Goal: Transaction & Acquisition: Obtain resource

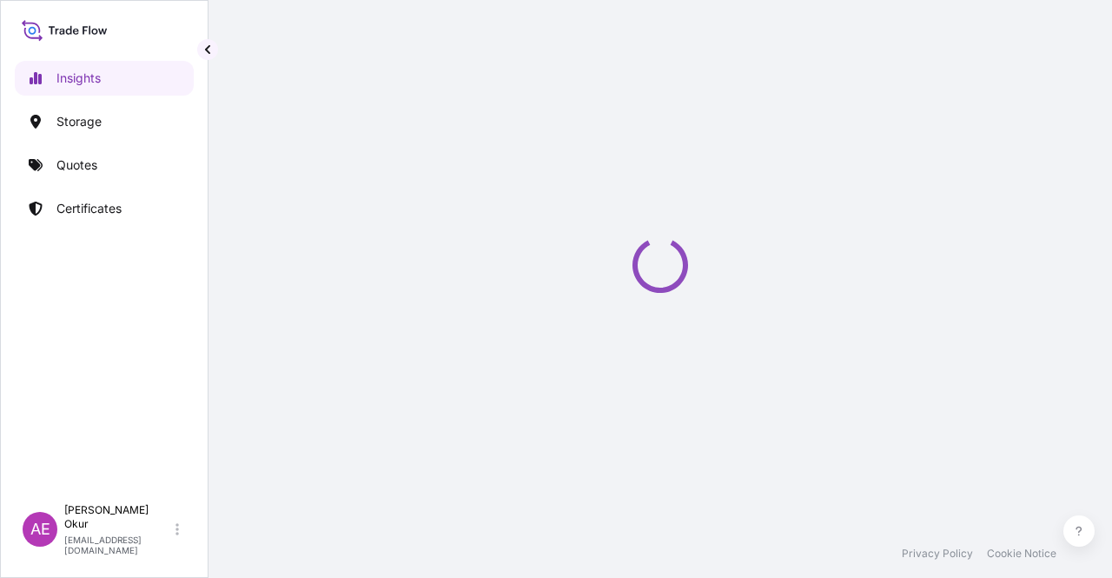
select select "2025"
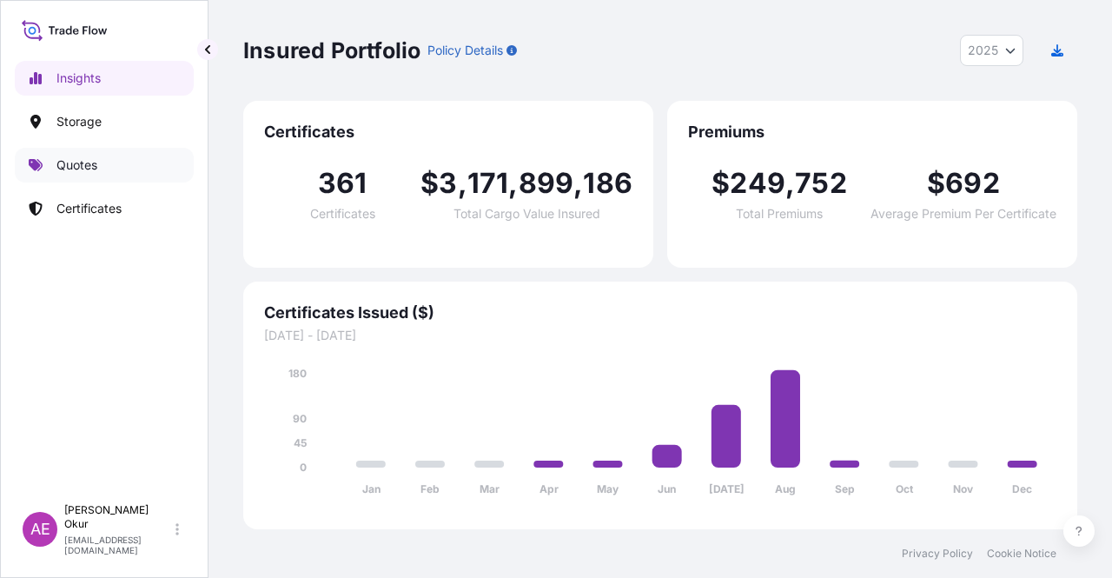
click at [136, 160] on link "Quotes" at bounding box center [104, 165] width 179 height 35
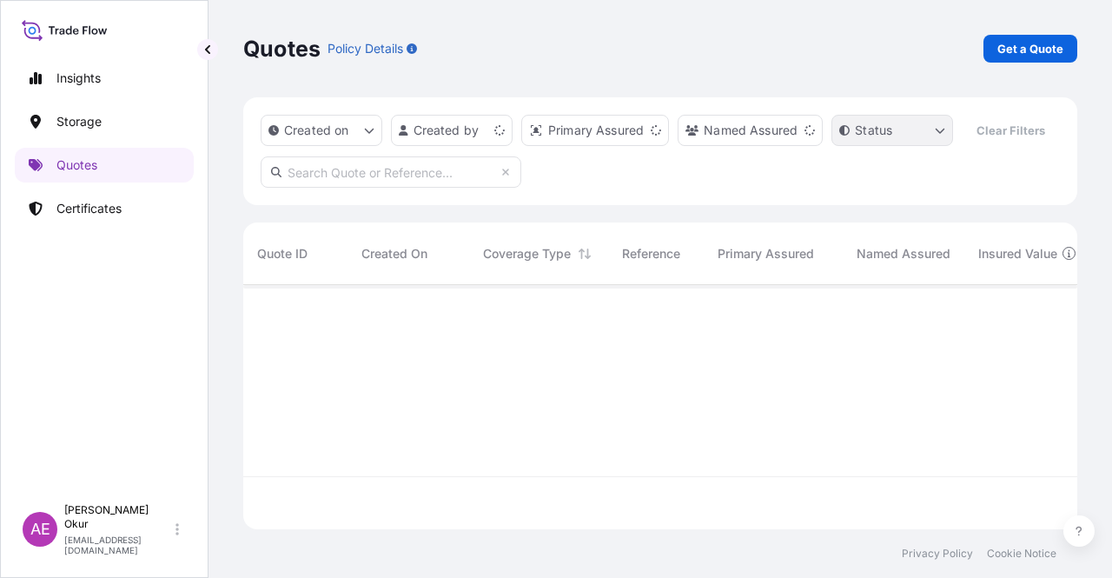
scroll to position [241, 820]
click at [1015, 53] on p "Get a Quote" at bounding box center [1030, 48] width 66 height 17
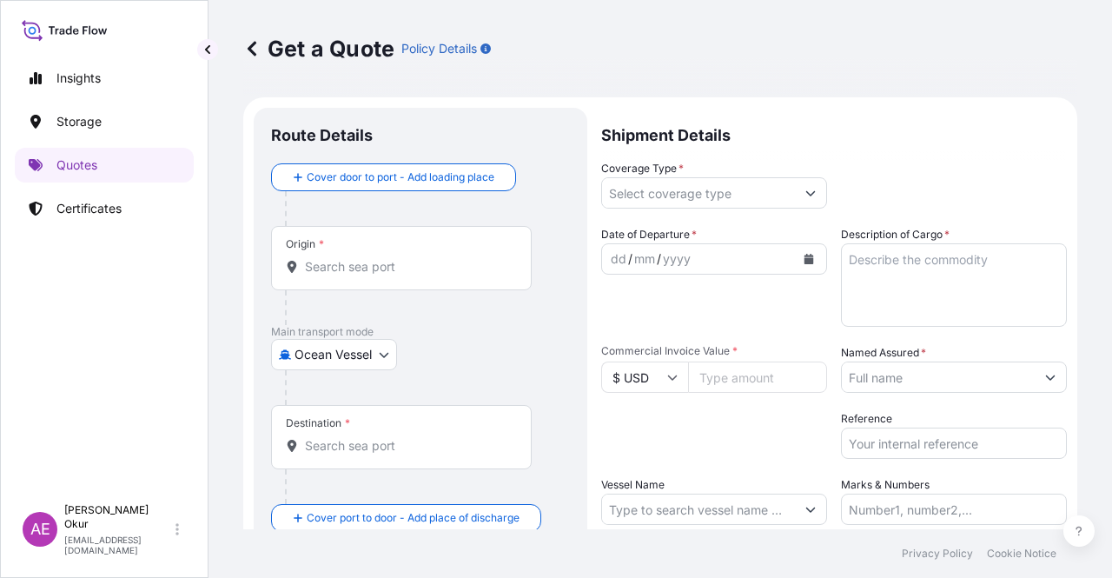
scroll to position [28, 0]
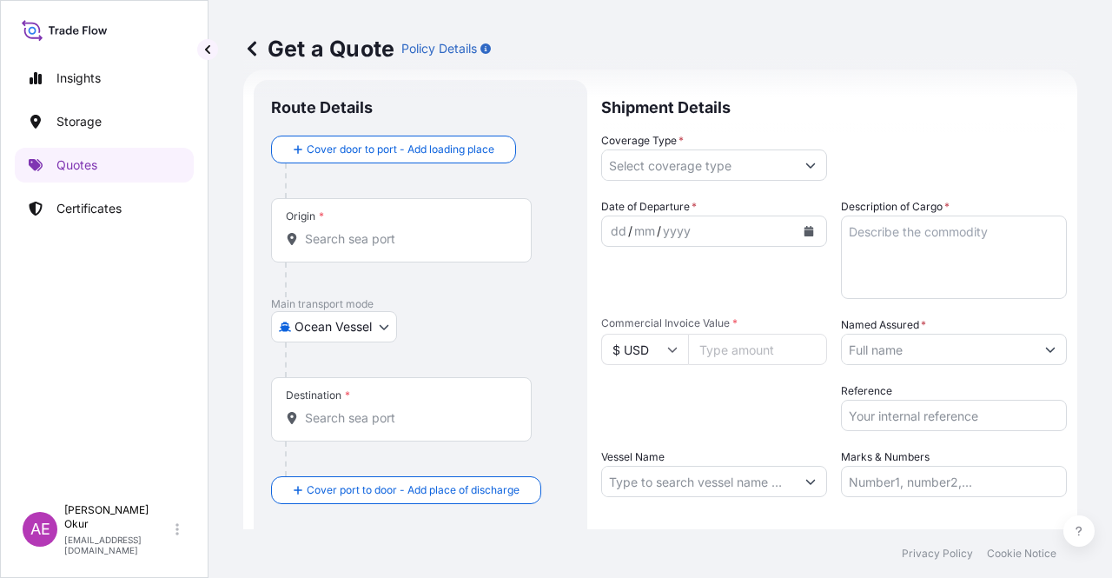
click at [370, 227] on div "Origin *" at bounding box center [401, 230] width 261 height 64
click at [374, 236] on input "Origin *" at bounding box center [407, 238] width 205 height 17
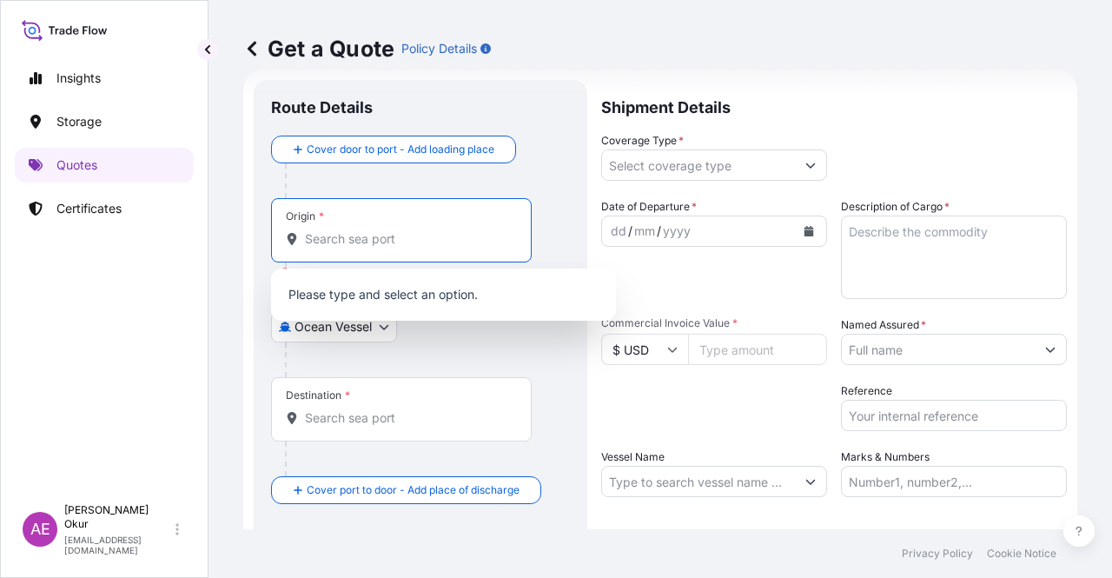
click at [365, 351] on div at bounding box center [427, 359] width 285 height 35
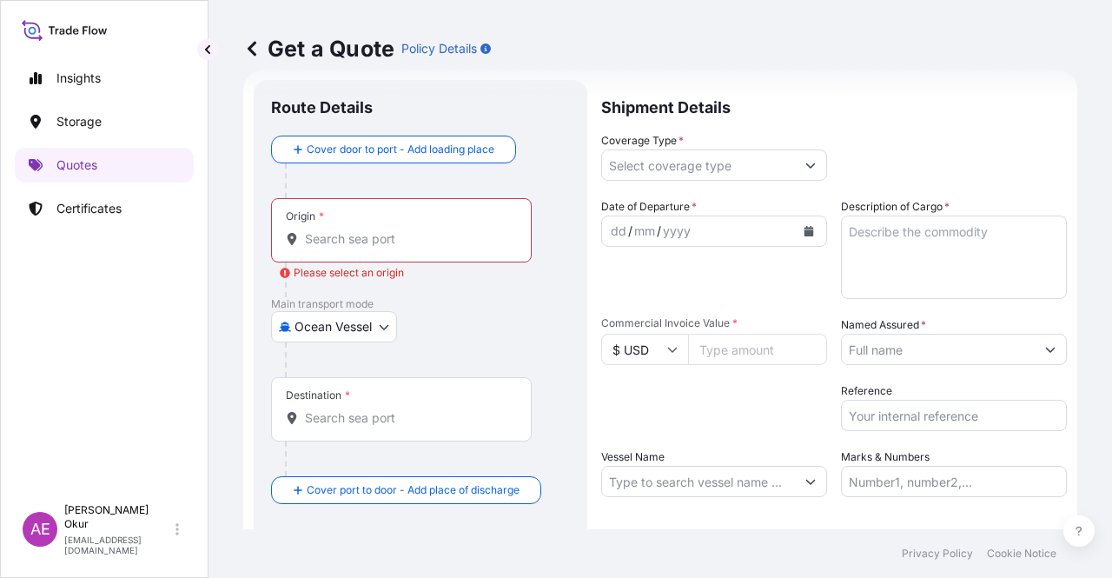
click at [352, 320] on body "0 options available. 0 options available. Insights Storage Quotes Certificates …" at bounding box center [556, 289] width 1112 height 578
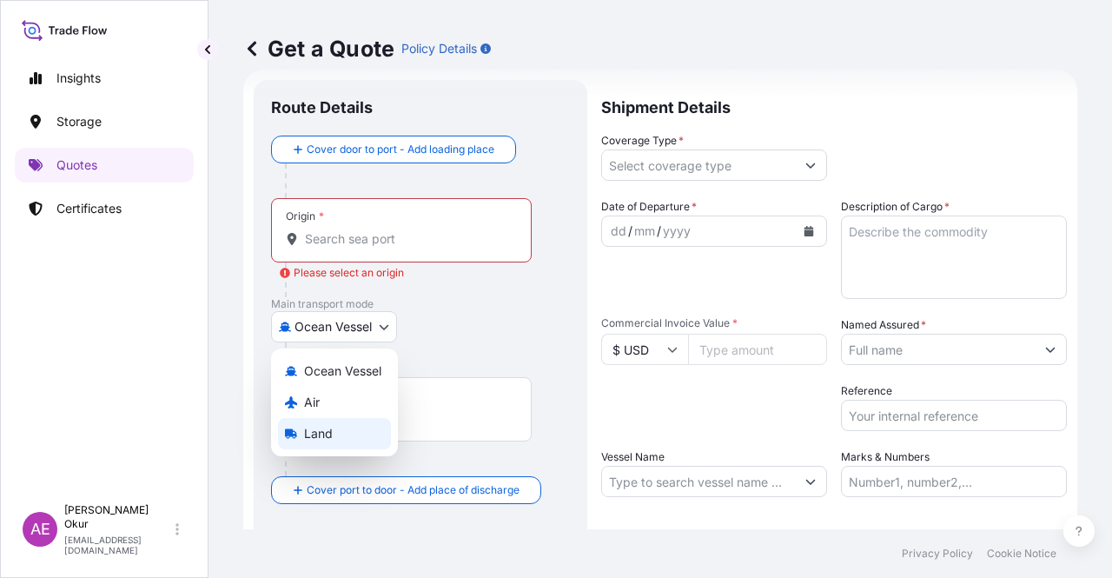
click at [340, 440] on div "Land" at bounding box center [334, 433] width 113 height 31
select select "Land"
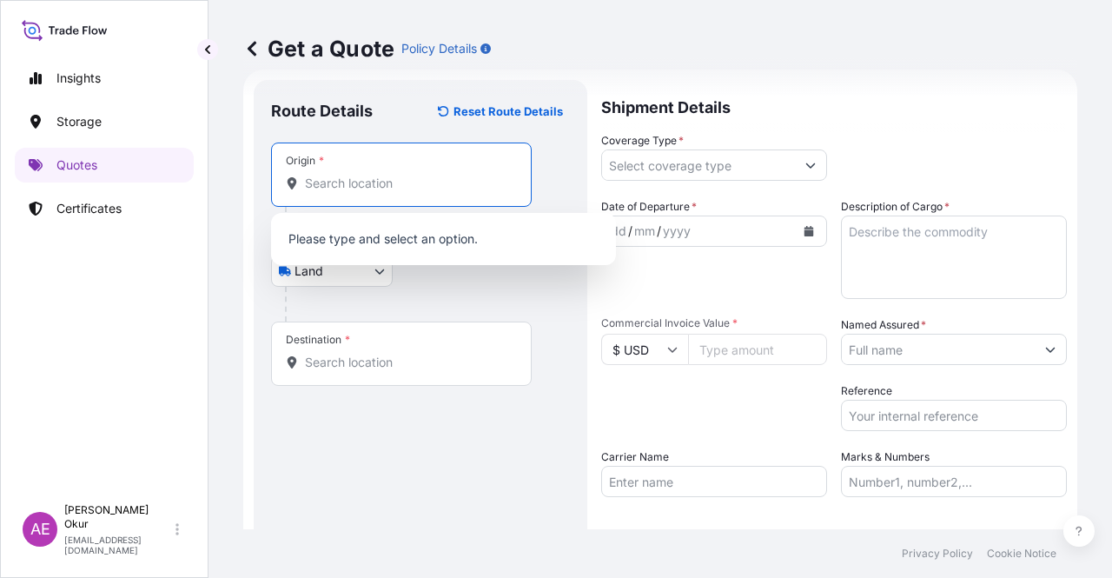
click at [392, 187] on input "Origin *" at bounding box center [407, 183] width 205 height 17
paste input "KOLN"
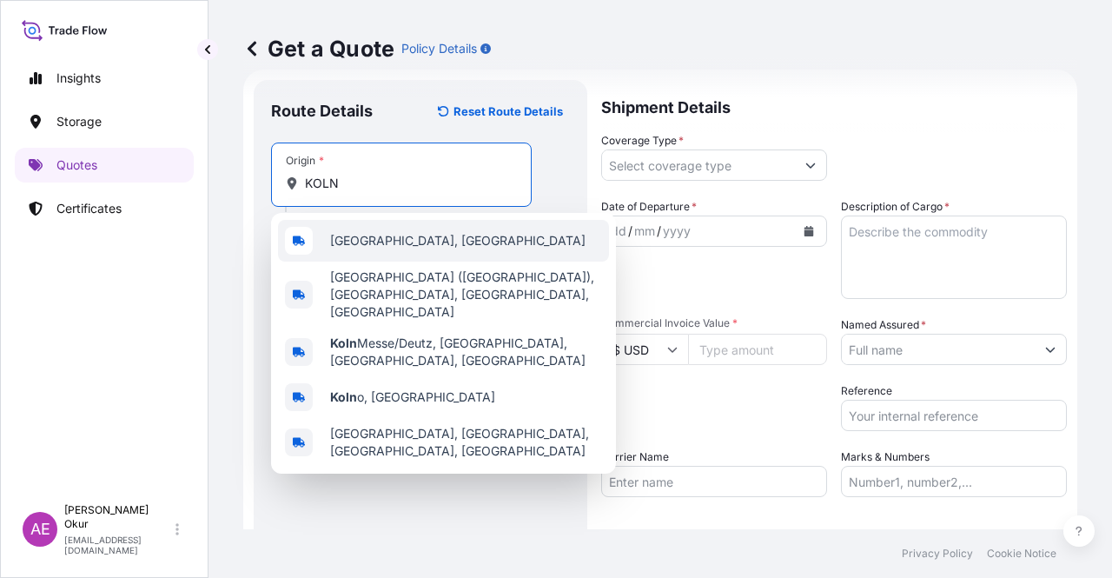
click at [384, 250] on div "[GEOGRAPHIC_DATA], [GEOGRAPHIC_DATA]" at bounding box center [443, 241] width 331 height 42
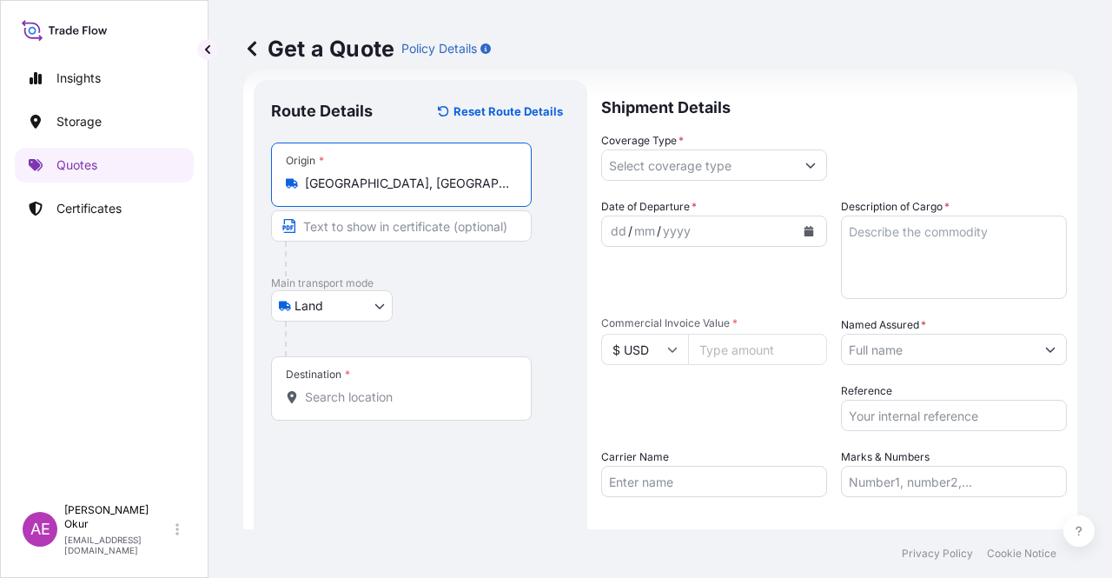
type input "[GEOGRAPHIC_DATA], [GEOGRAPHIC_DATA]"
click at [386, 225] on input "Text to appear on certificate" at bounding box center [401, 225] width 261 height 31
paste input "KOLN"
type input "KOLN/ [GEOGRAPHIC_DATA]"
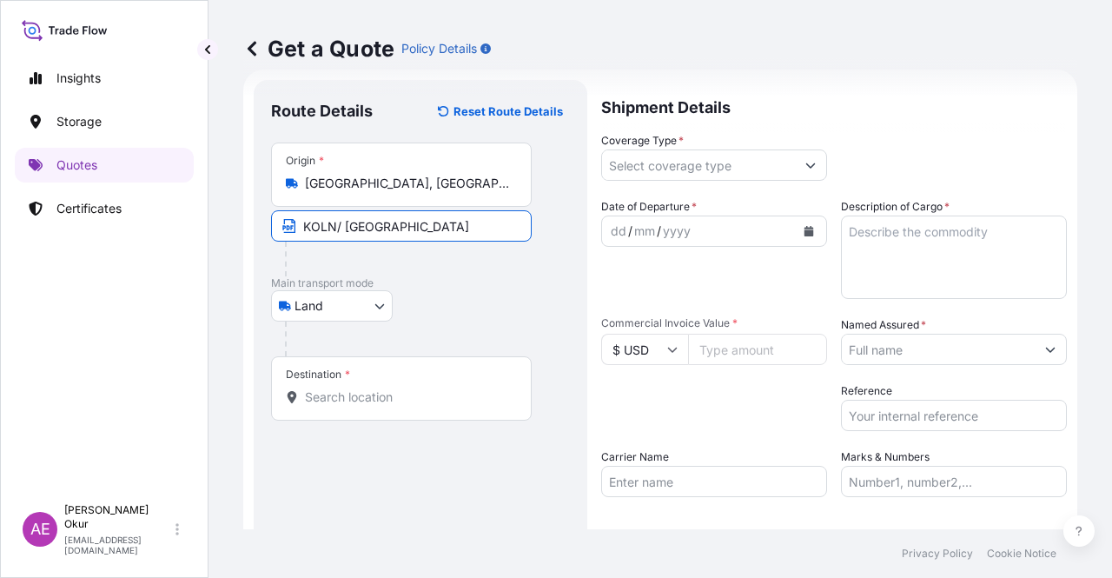
click at [364, 381] on div "Destination *" at bounding box center [401, 388] width 261 height 64
click at [364, 388] on input "Destination *" at bounding box center [407, 396] width 205 height 17
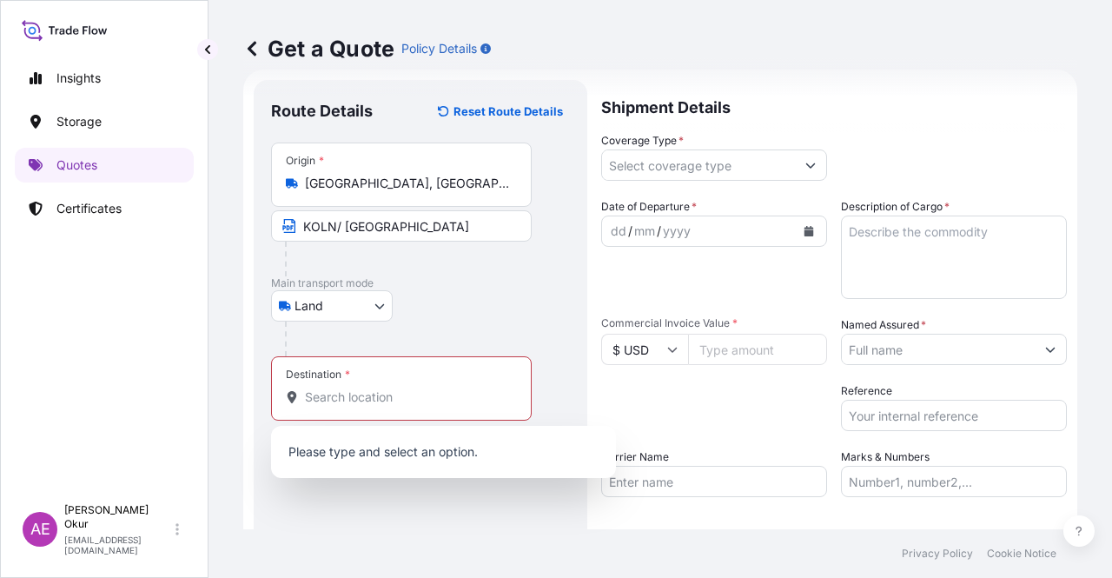
click at [364, 394] on div "Destination *" at bounding box center [401, 388] width 261 height 64
click at [363, 395] on input "Destination * Please select a destination" at bounding box center [407, 396] width 205 height 17
click at [367, 395] on input "Destination * Please select a destination" at bounding box center [407, 396] width 205 height 17
click at [415, 391] on input "Destination * Please select a destination" at bounding box center [407, 396] width 205 height 17
paste input "KOCAELI"
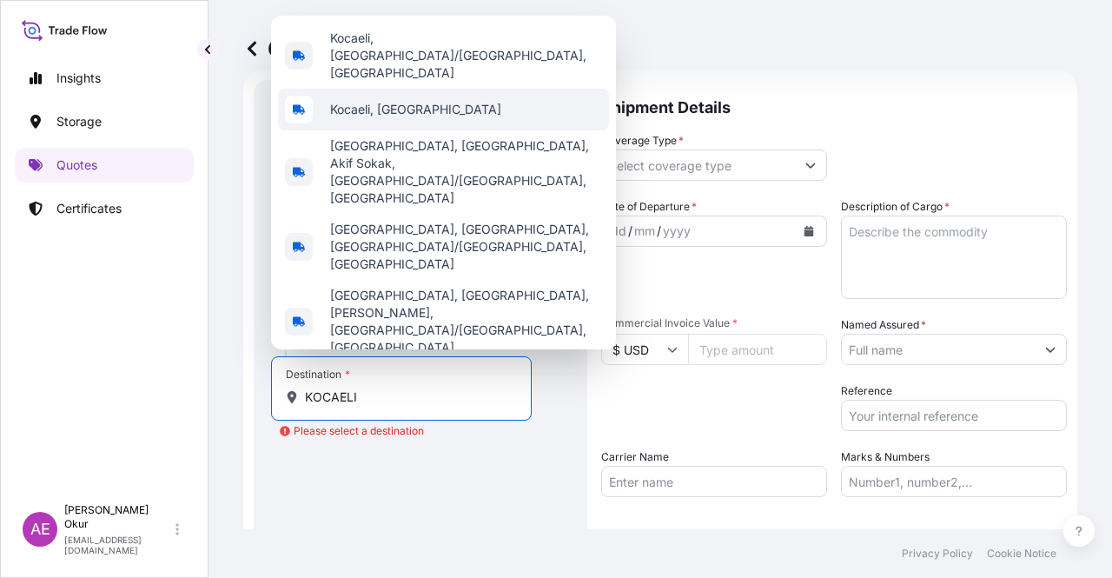
click at [401, 118] on span "Kocaeli, [GEOGRAPHIC_DATA]" at bounding box center [415, 109] width 171 height 17
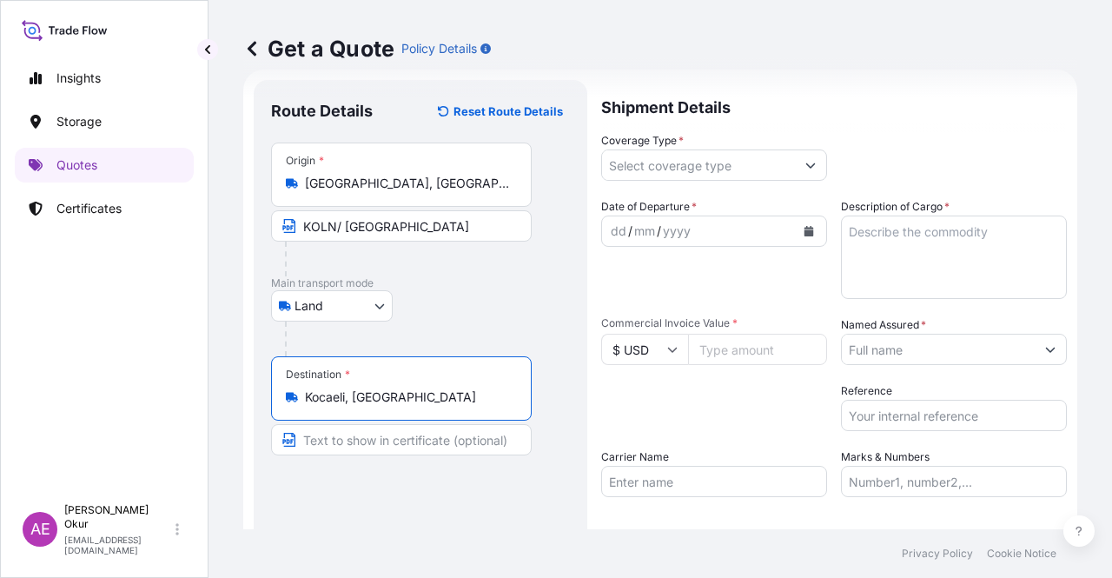
type input "Kocaeli, [GEOGRAPHIC_DATA]"
click at [353, 433] on input "Text to appear on certificate" at bounding box center [401, 439] width 261 height 31
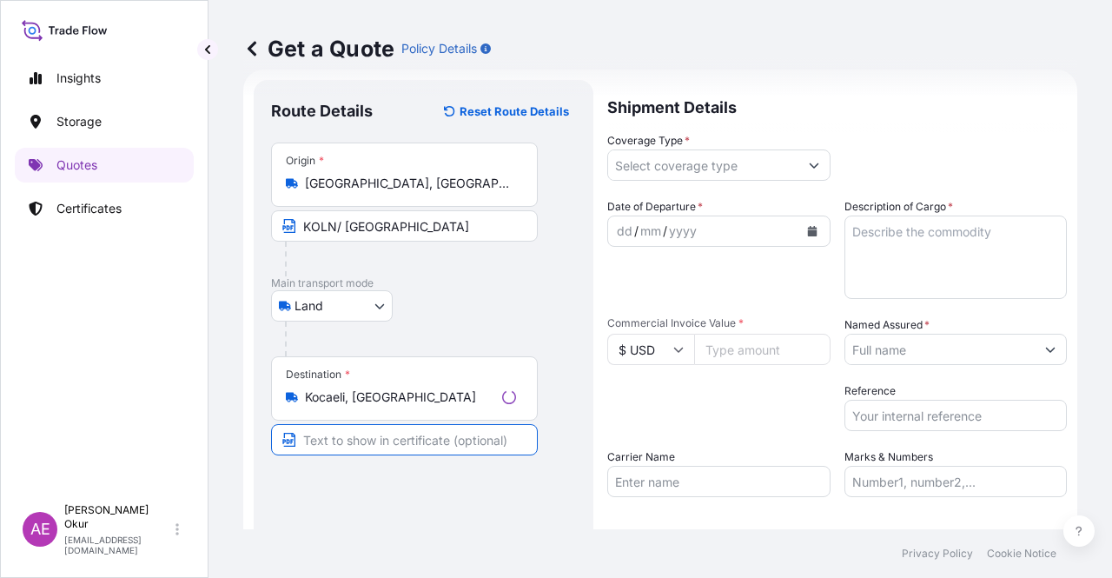
paste input "KOCAELI"
type input "KOCAELI / [GEOGRAPHIC_DATA]"
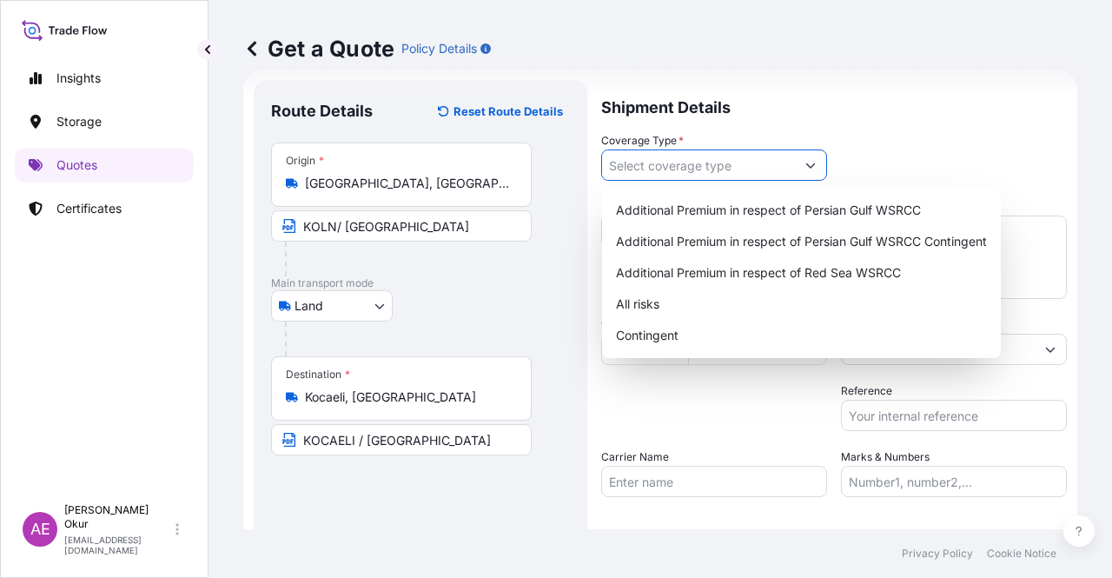
click at [631, 176] on input "Coverage Type *" at bounding box center [698, 164] width 193 height 31
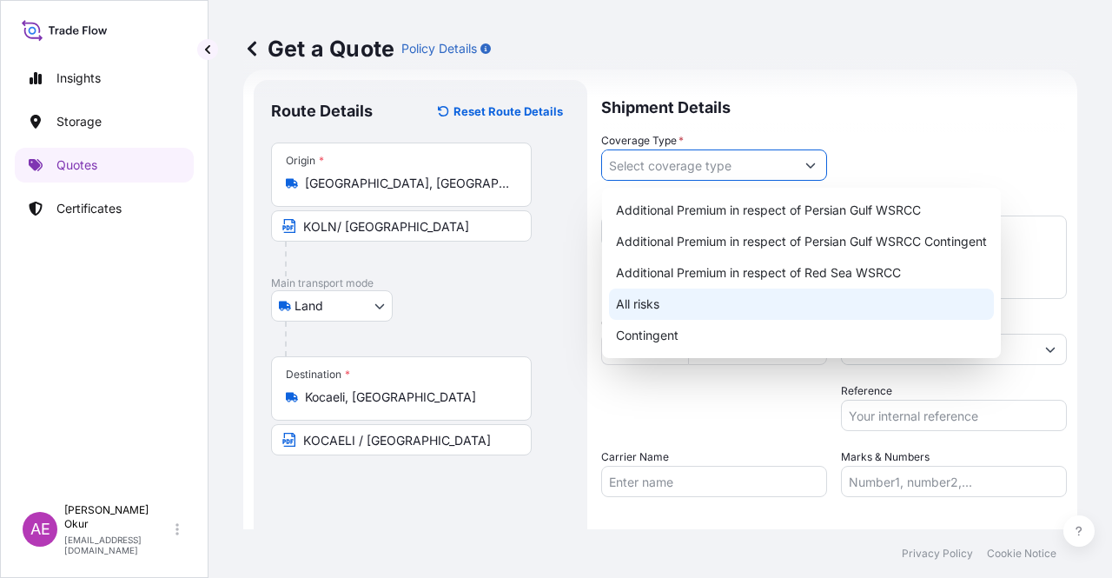
click at [650, 300] on div "All risks" at bounding box center [801, 303] width 385 height 31
type input "All risks"
click at [655, 300] on div "All risks" at bounding box center [801, 303] width 385 height 31
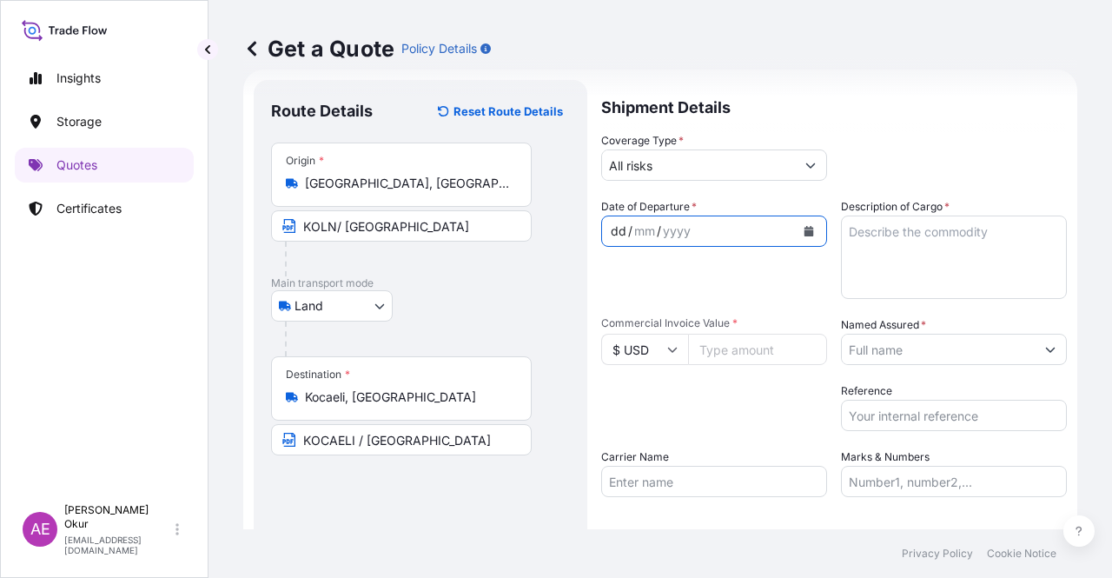
click at [618, 227] on div "dd" at bounding box center [618, 231] width 19 height 21
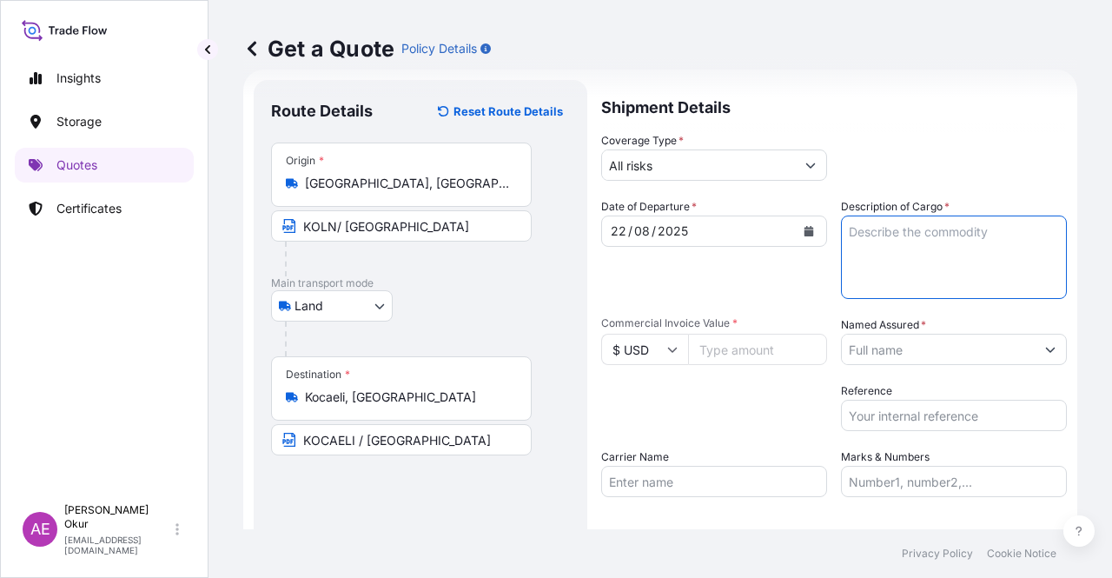
drag, startPoint x: 890, startPoint y: 256, endPoint x: 896, endPoint y: 249, distance: 9.2
click at [896, 253] on textarea "Description of Cargo *" at bounding box center [954, 256] width 226 height 83
paste textarea "LAMP BLACK 101 POWDER"
type textarea "LAMP BLACK 101 POWDER"
click at [728, 347] on input "Commercial Invoice Value *" at bounding box center [757, 349] width 139 height 31
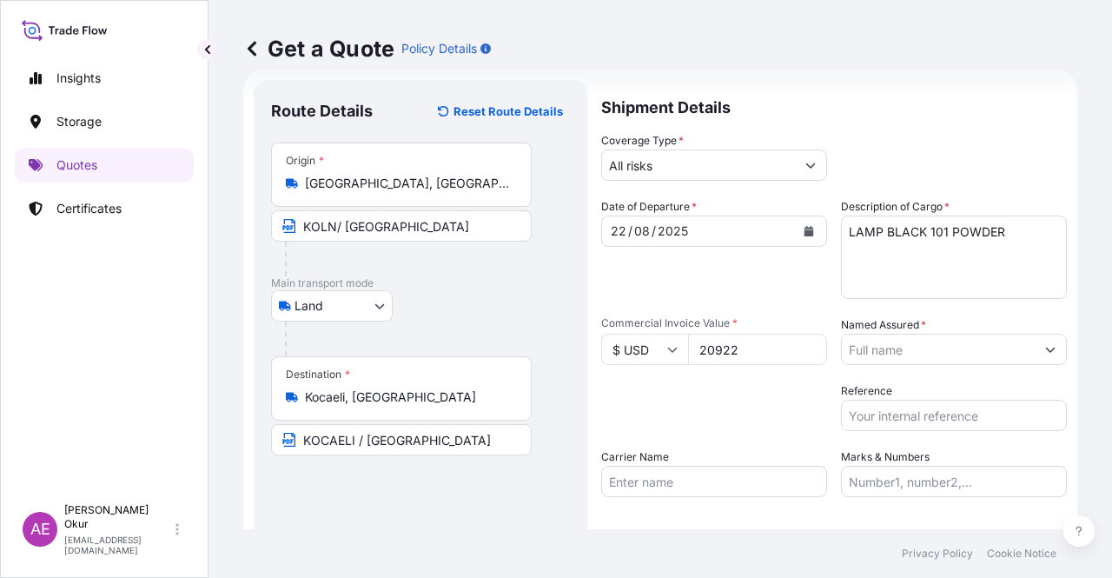
type input "20922"
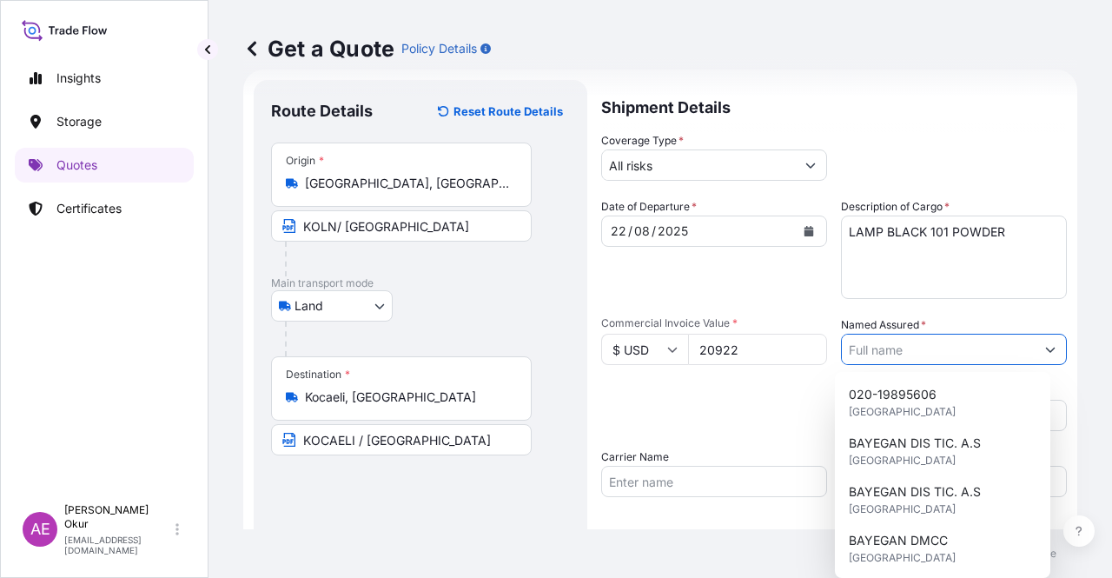
click at [652, 348] on input "$ USD" at bounding box center [644, 349] width 87 height 31
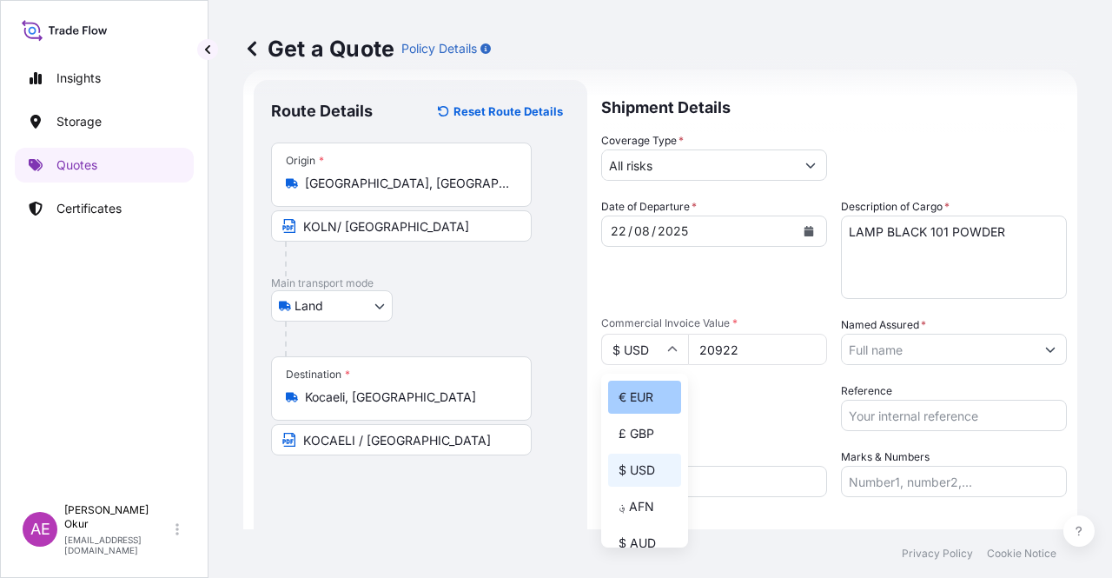
click at [646, 399] on div "€ EUR" at bounding box center [644, 396] width 73 height 33
type input "€ EUR"
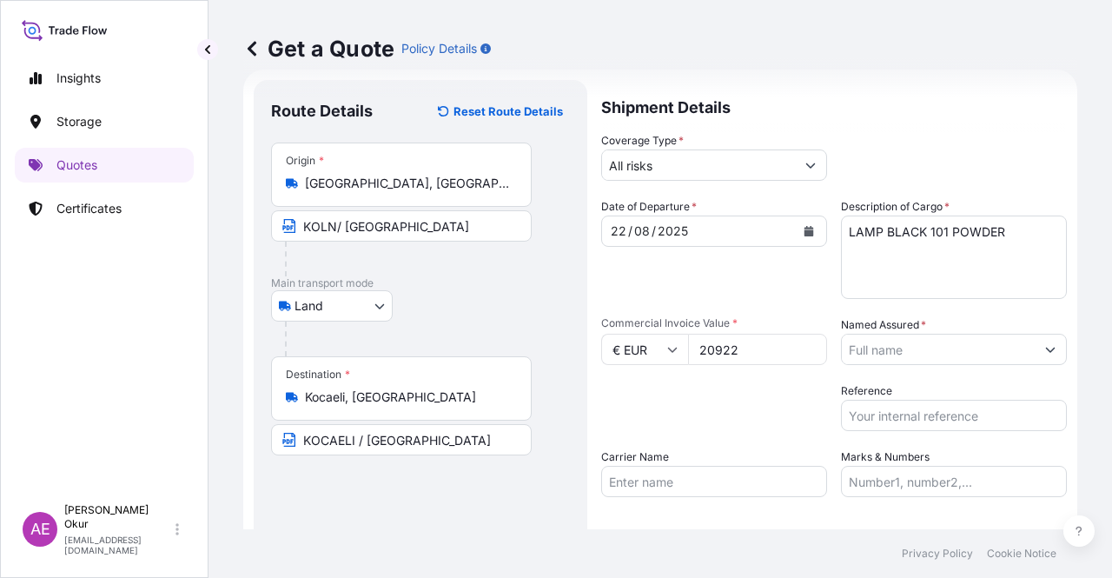
click at [961, 361] on input "Named Assured *" at bounding box center [938, 349] width 193 height 31
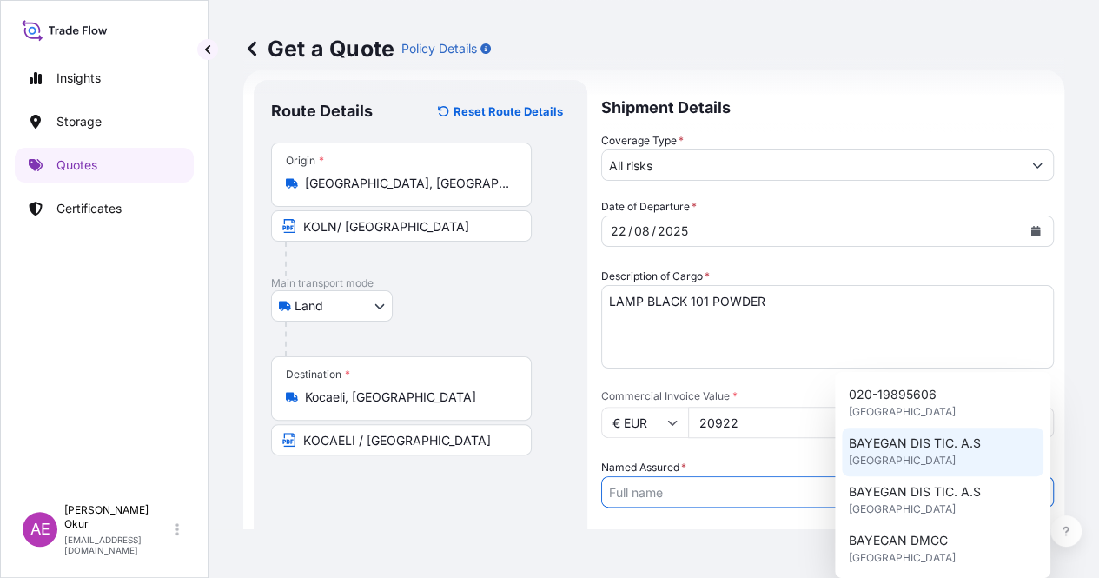
click at [921, 456] on span "[GEOGRAPHIC_DATA]" at bounding box center [902, 460] width 107 height 17
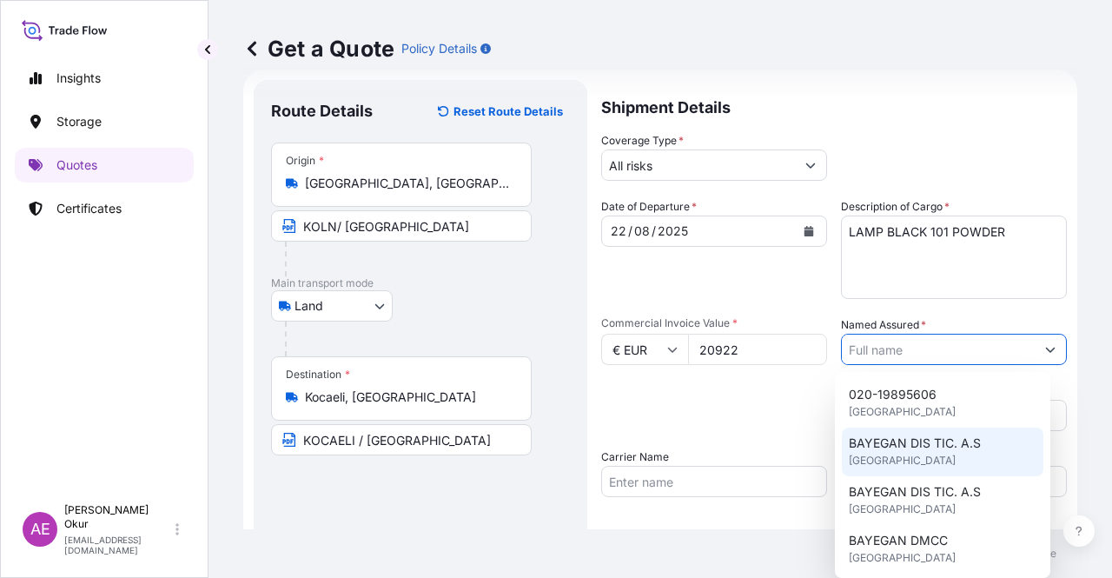
type input "BAYEGAN DIS TIC. A.S"
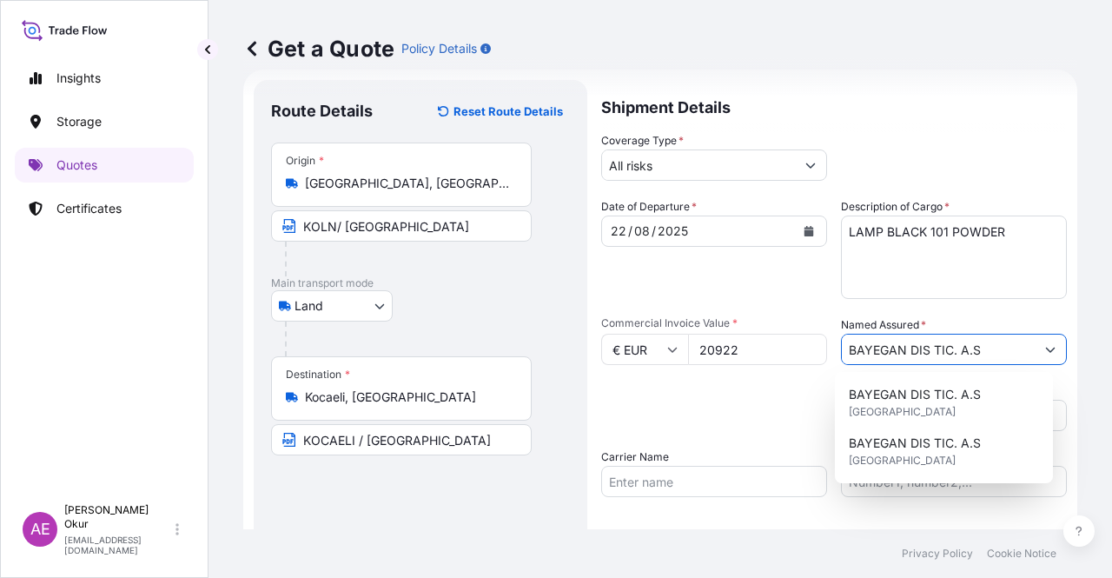
click at [895, 493] on input "Marks & Numbers" at bounding box center [954, 481] width 226 height 31
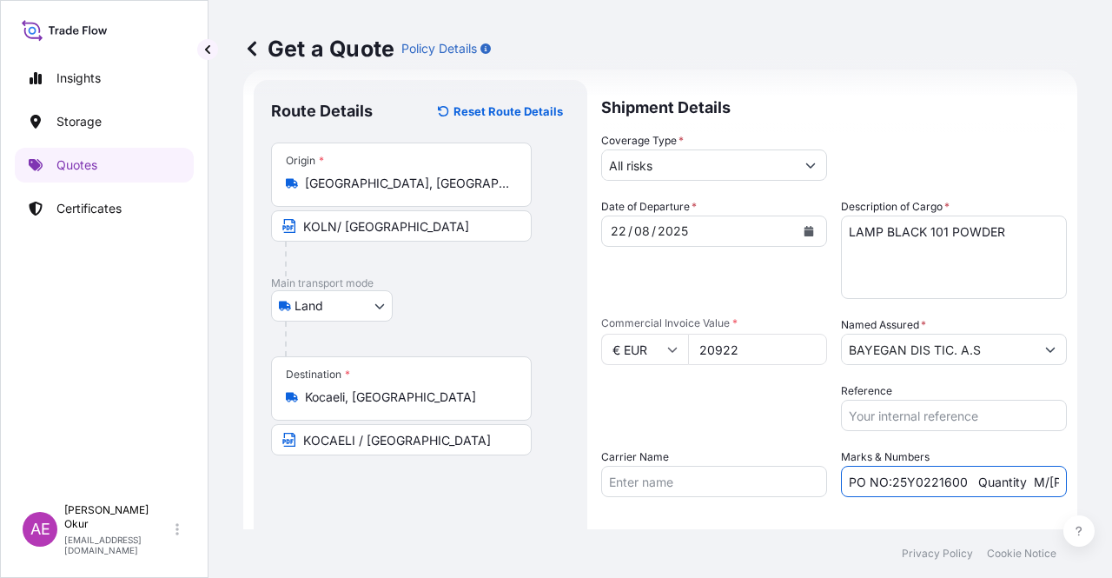
click at [888, 479] on input "PO NO:25Y0221600 Quantity M/[PERSON_NAME]: 25.042,46 Premium: USD 1.705,97" at bounding box center [954, 481] width 226 height 31
drag, startPoint x: 885, startPoint y: 481, endPoint x: 956, endPoint y: 480, distance: 71.2
click at [956, 480] on input "PO NO:25Y0221600 Quantity M/[PERSON_NAME]: 25.042,46 Premium: USD 1.705,97" at bounding box center [954, 481] width 226 height 31
paste input "B0124"
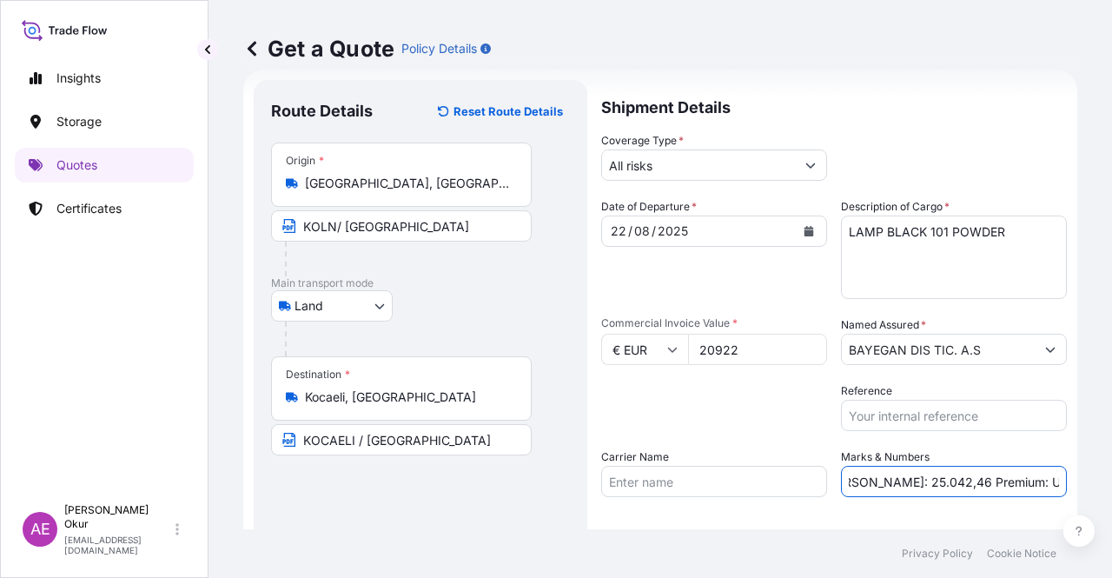
drag, startPoint x: 1013, startPoint y: 493, endPoint x: 1068, endPoint y: 493, distance: 55.6
click at [1068, 493] on div "Get a Quote Policy Details Route Details Reset Route Details Place of loading R…" at bounding box center [659, 264] width 903 height 529
click at [933, 489] on input "PO NO:25B0124600 Quantity M/[PERSON_NAME]: 25.042,46 Premium: USD 1.705,97" at bounding box center [954, 481] width 226 height 31
drag, startPoint x: 850, startPoint y: 482, endPoint x: 907, endPoint y: 480, distance: 57.4
click at [907, 480] on input "PO NO:25B0124600 Quantity M/[PERSON_NAME]: 25.042,46 Premium: USD 1.705,97" at bounding box center [954, 481] width 226 height 31
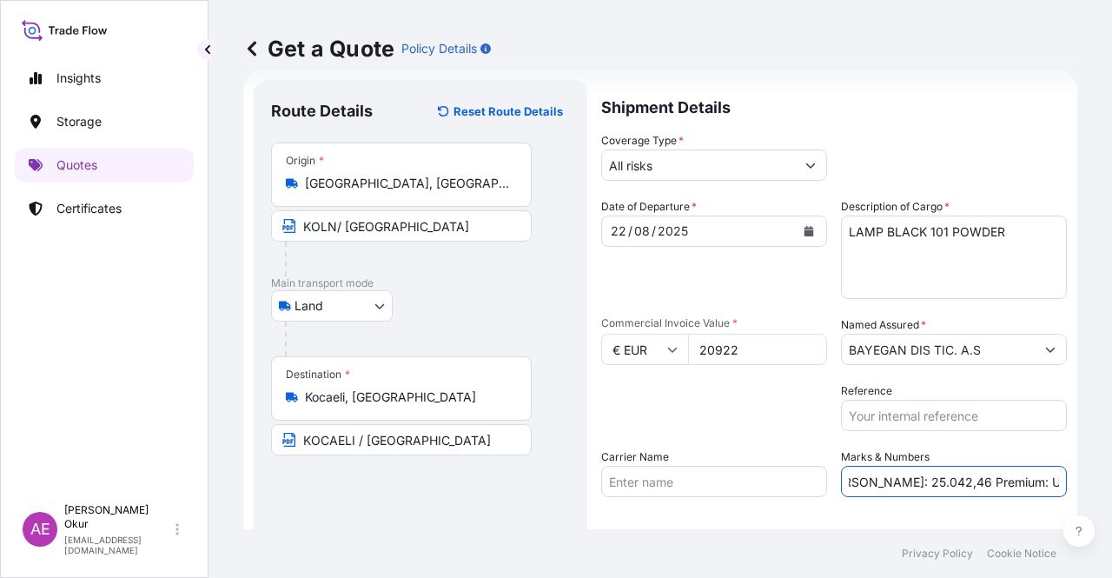
paste input "6,000"
click at [1111, 473] on div "Get a Quote Policy Details Route Details Reset Route Details Place of loading R…" at bounding box center [659, 264] width 903 height 529
click at [989, 472] on input "PO NO:25B0124600 Quantity M/[PERSON_NAME]: 6,000 Premium: USD 1.705,97" at bounding box center [954, 481] width 226 height 31
drag, startPoint x: 996, startPoint y: 480, endPoint x: 1082, endPoint y: 477, distance: 86.0
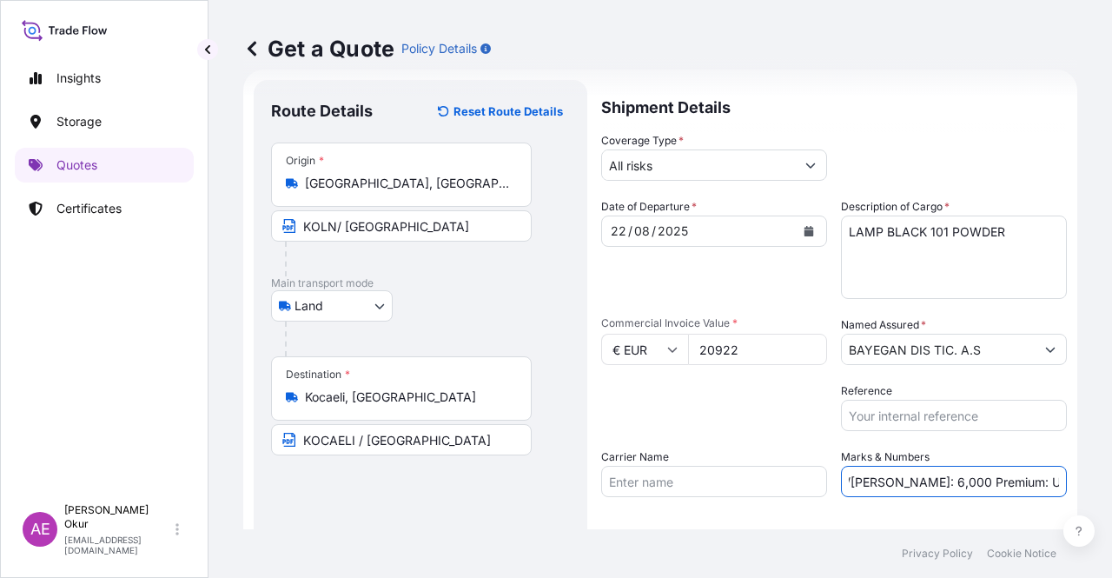
click at [1082, 477] on div "Get a Quote Policy Details Route Details Reset Route Details Place of loading R…" at bounding box center [659, 264] width 903 height 529
paste input "2,30"
click at [1020, 479] on input "PO NO:25B0124600 Quantity M/[PERSON_NAME]: 6,000 Premium: USD2,30" at bounding box center [954, 481] width 226 height 31
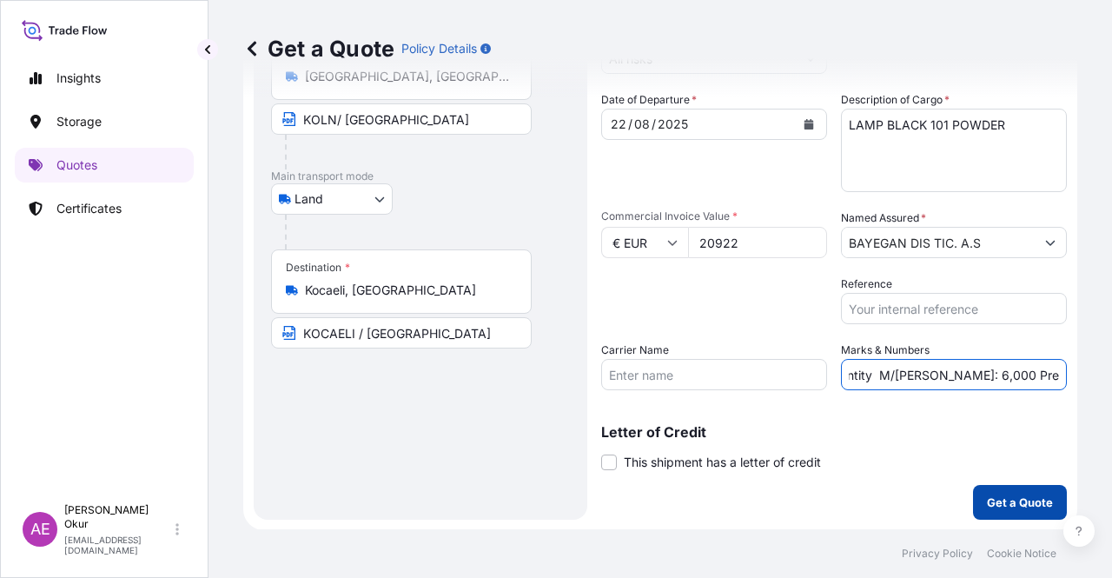
type input "PO NO:25B0124600 Quantity M/[PERSON_NAME]: 6,000 Premium: EUR 2,30"
click at [1018, 498] on p "Get a Quote" at bounding box center [1020, 501] width 66 height 17
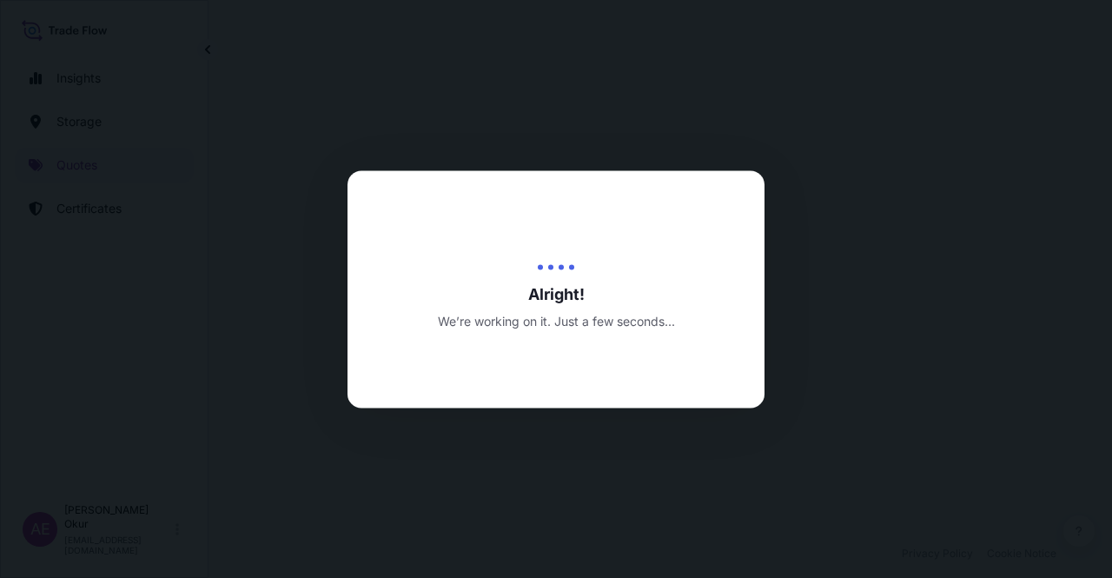
select select "Land"
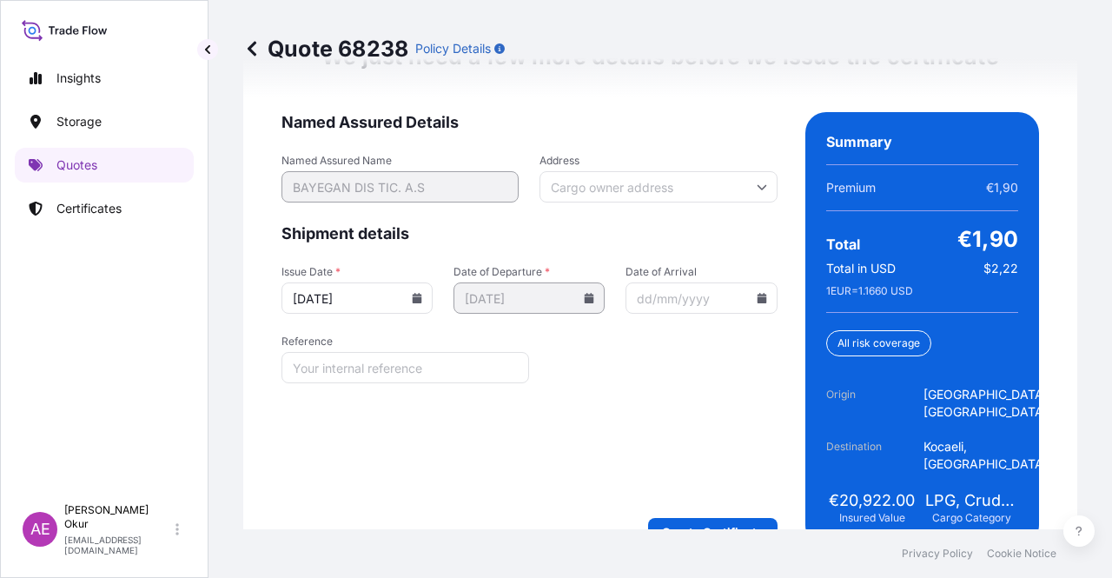
scroll to position [2345, 0]
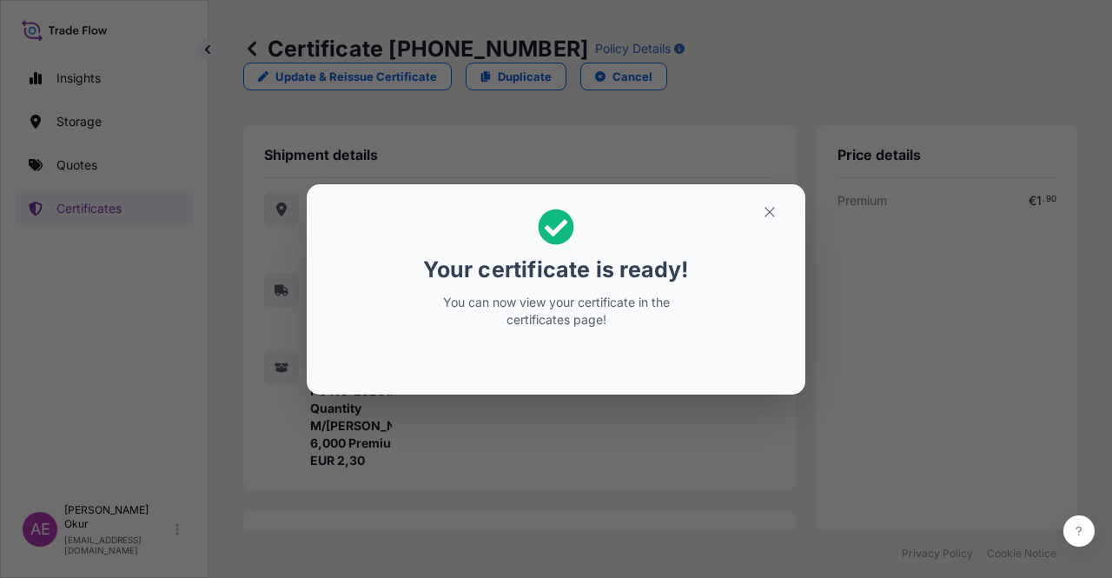
click at [783, 216] on button "button" at bounding box center [769, 212] width 43 height 28
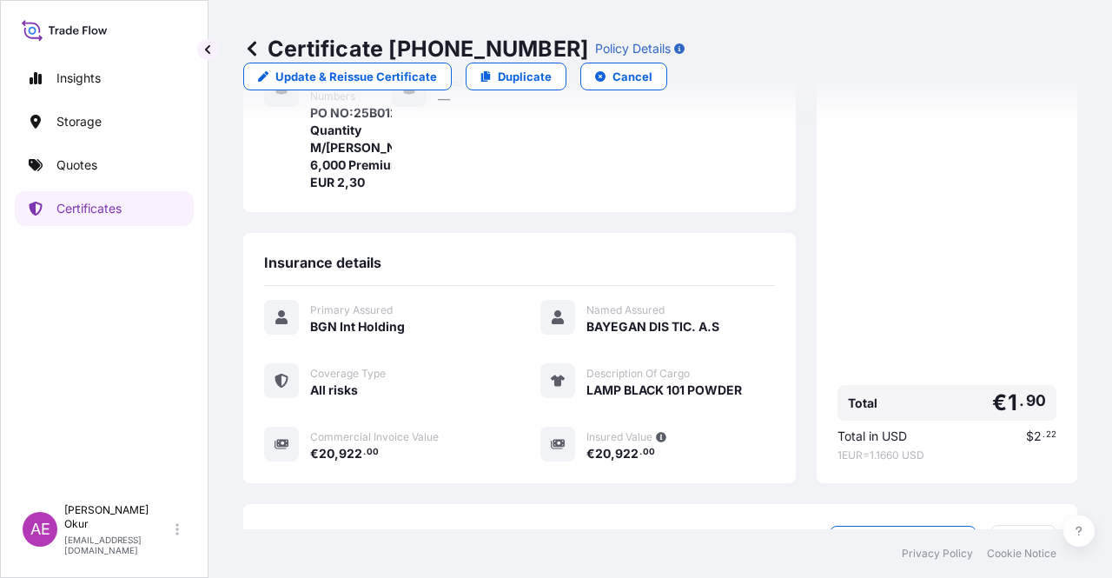
scroll to position [400, 0]
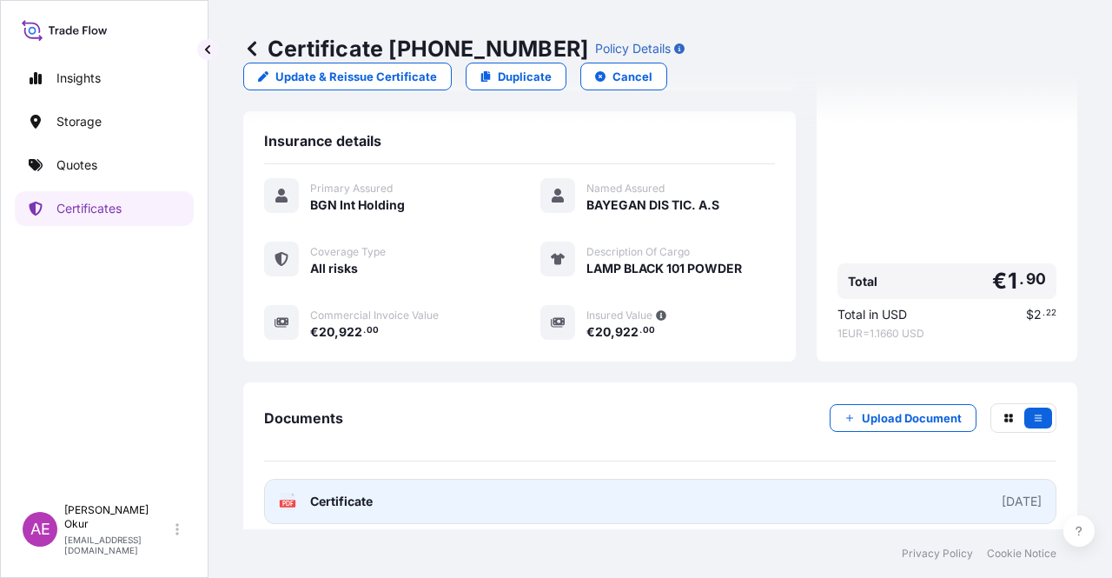
click at [359, 479] on link "PDF Certificate [DATE]" at bounding box center [660, 501] width 792 height 45
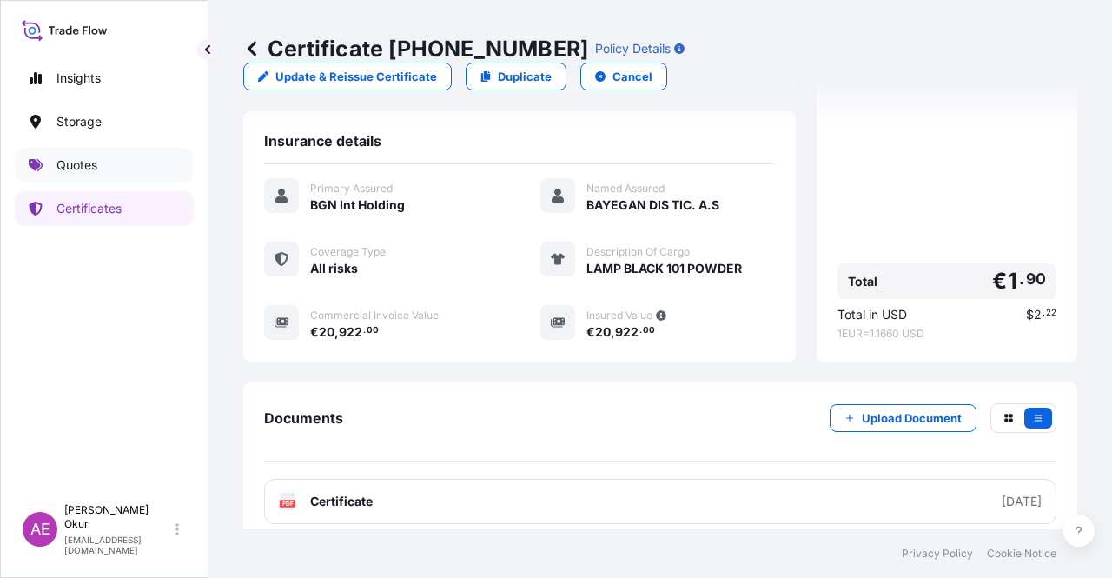
click at [130, 172] on link "Quotes" at bounding box center [104, 165] width 179 height 35
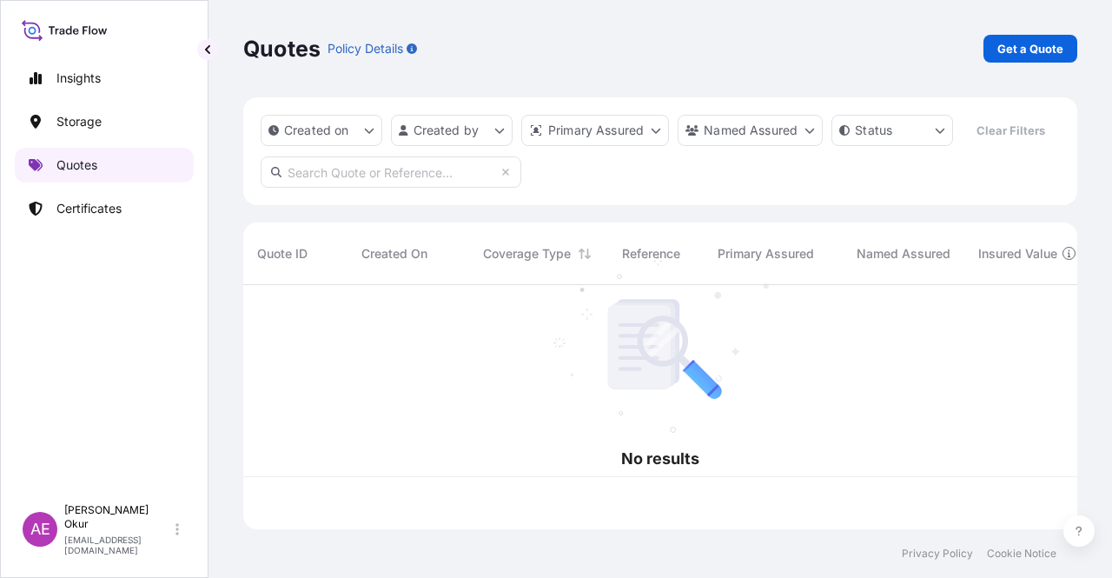
scroll to position [241, 820]
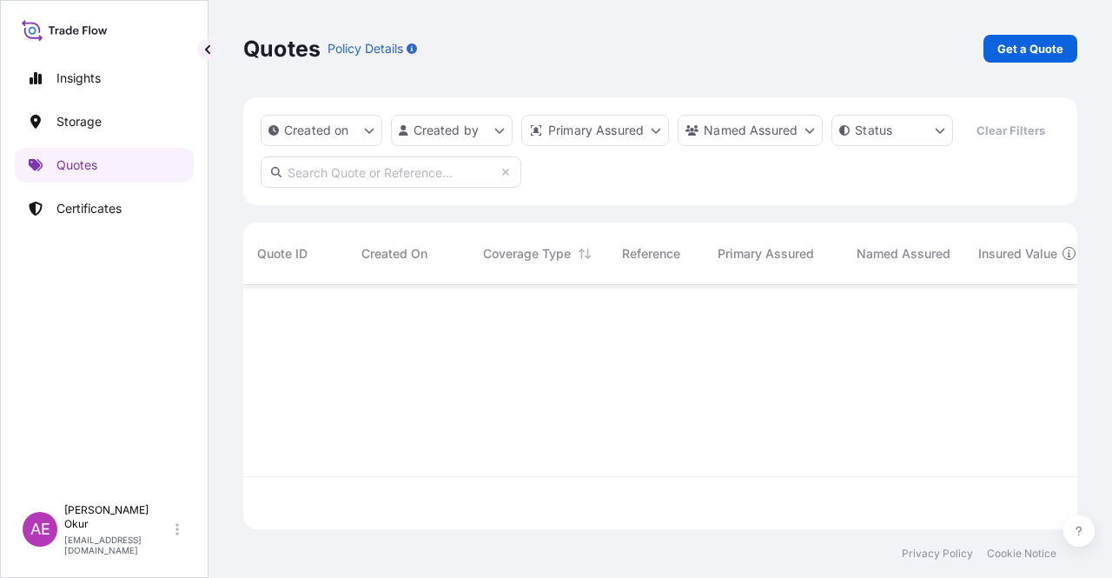
click at [1034, 79] on div "Quotes Policy Details Get a Quote" at bounding box center [660, 48] width 834 height 97
click at [1030, 67] on div "Quotes Policy Details Get a Quote" at bounding box center [660, 48] width 834 height 97
click at [1026, 58] on link "Get a Quote" at bounding box center [1030, 49] width 94 height 28
select select "Ocean Vessel"
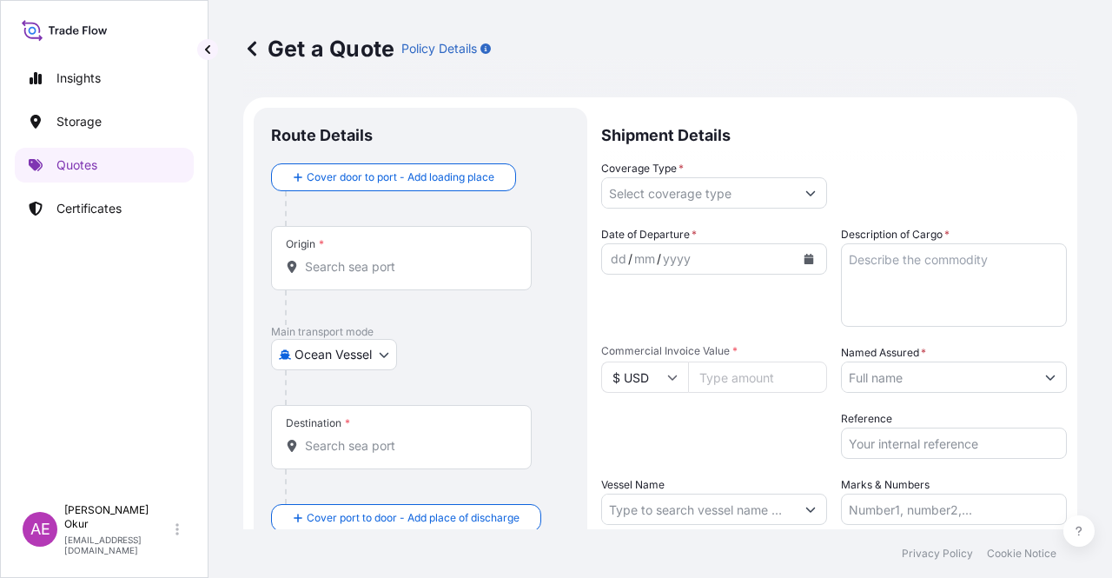
scroll to position [28, 0]
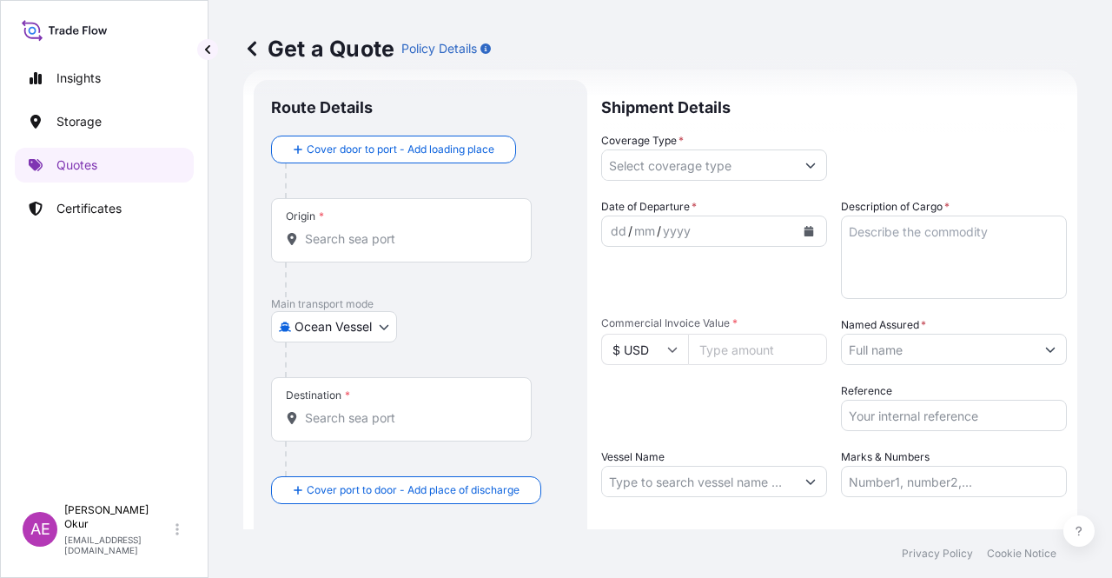
click at [389, 263] on div at bounding box center [408, 279] width 247 height 35
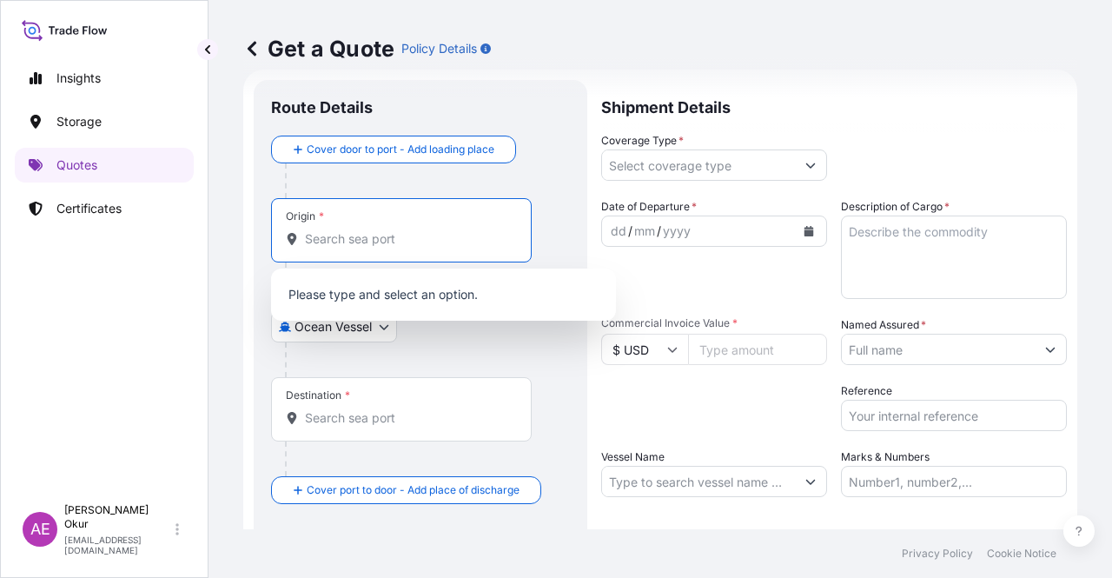
click at [402, 238] on input "Origin *" at bounding box center [407, 238] width 205 height 17
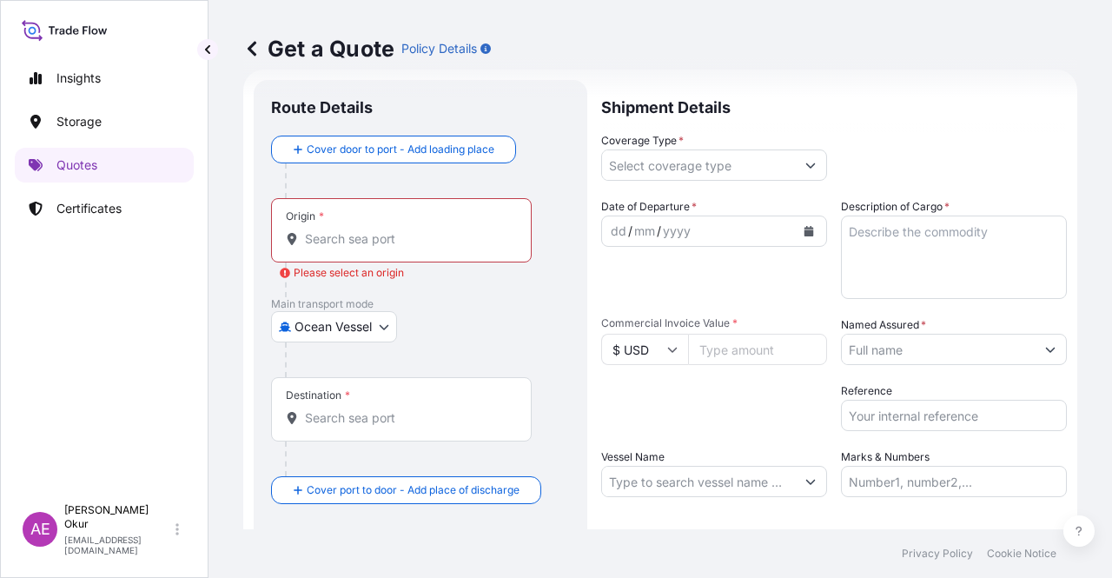
click at [347, 248] on div "Origin *" at bounding box center [401, 230] width 261 height 64
click at [347, 248] on input "Origin * Please select an origin" at bounding box center [407, 238] width 205 height 17
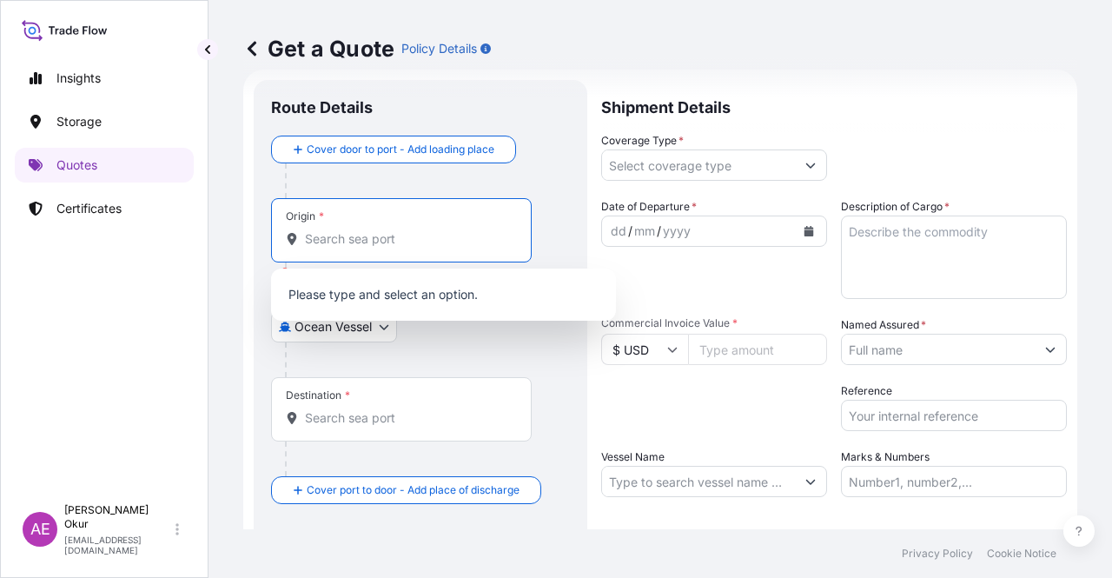
paste input "JASLO"
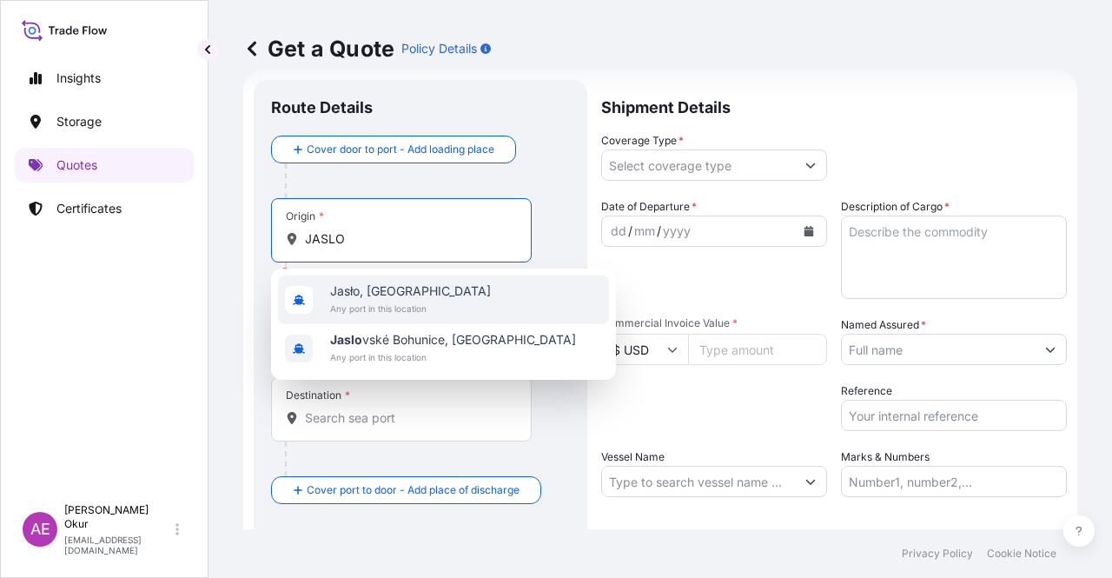
click at [400, 321] on div "[GEOGRAPHIC_DATA], [GEOGRAPHIC_DATA] Any port in this location" at bounding box center [443, 299] width 331 height 49
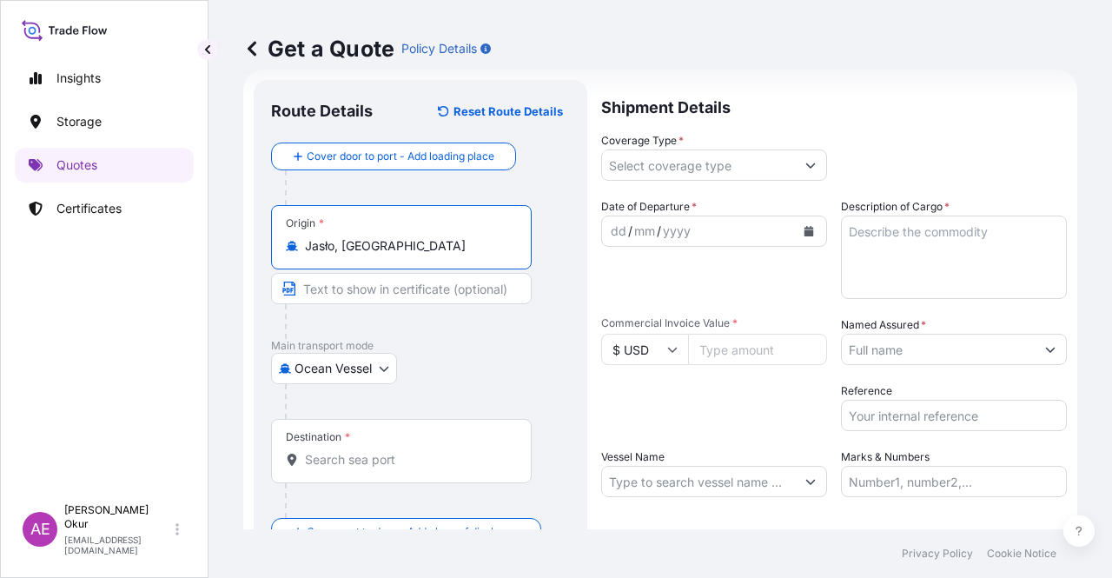
type input "Jasło, [GEOGRAPHIC_DATA]"
click at [379, 288] on input "Text to appear on certificate" at bounding box center [401, 288] width 261 height 31
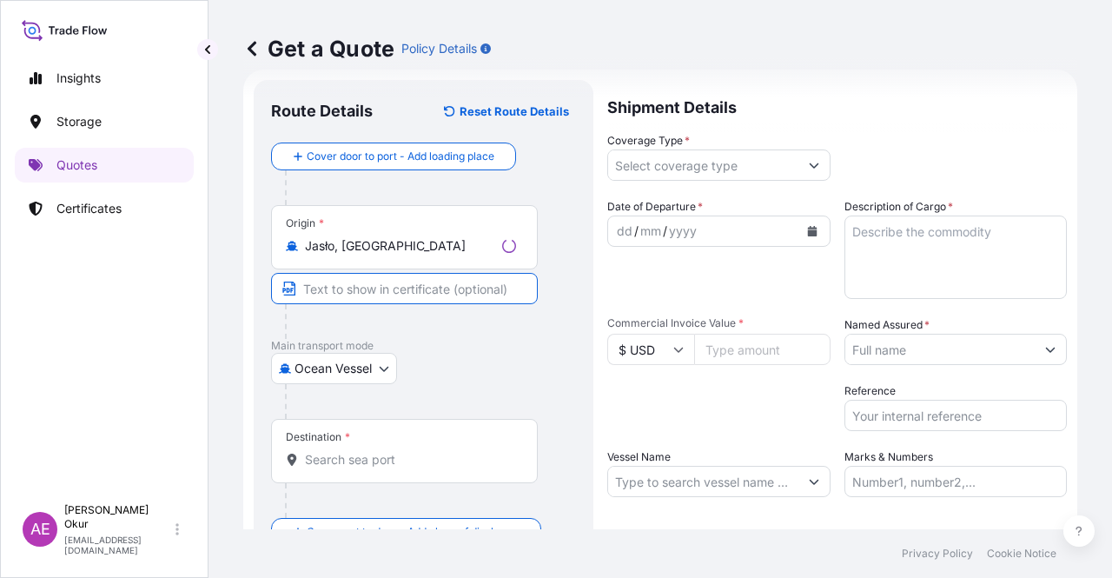
paste input "JASLO"
type input "JASLO / [GEOGRAPHIC_DATA]"
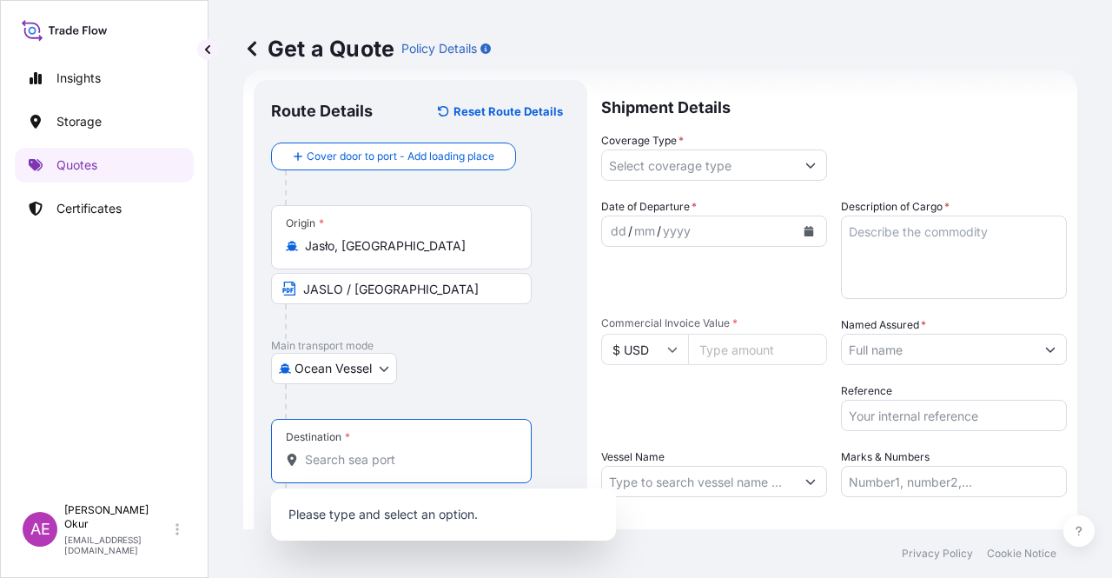
click at [366, 451] on input "Destination *" at bounding box center [407, 459] width 205 height 17
paste input "KOCAELI"
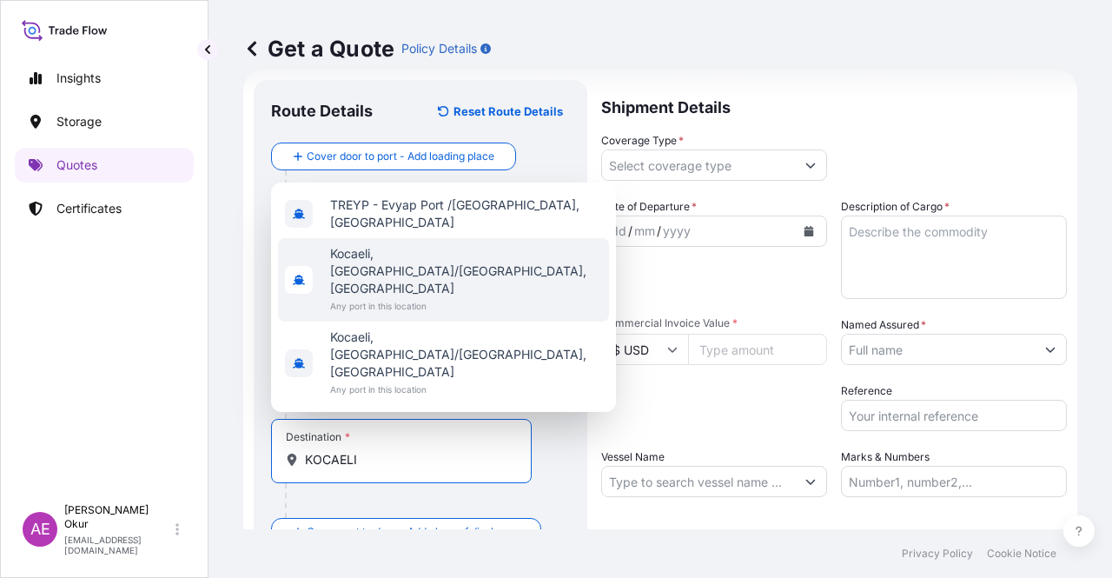
click at [407, 314] on span "Any port in this location" at bounding box center [466, 305] width 272 height 17
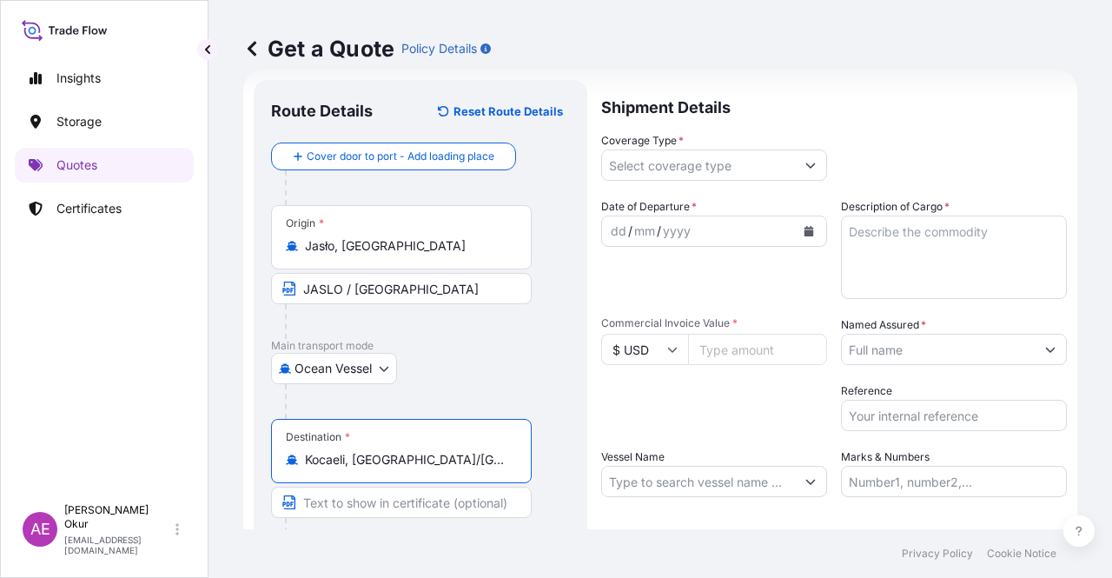
type input "Kocaeli, [GEOGRAPHIC_DATA]/[GEOGRAPHIC_DATA], [GEOGRAPHIC_DATA]"
click at [368, 508] on input "Text to appear on certificate" at bounding box center [401, 501] width 261 height 31
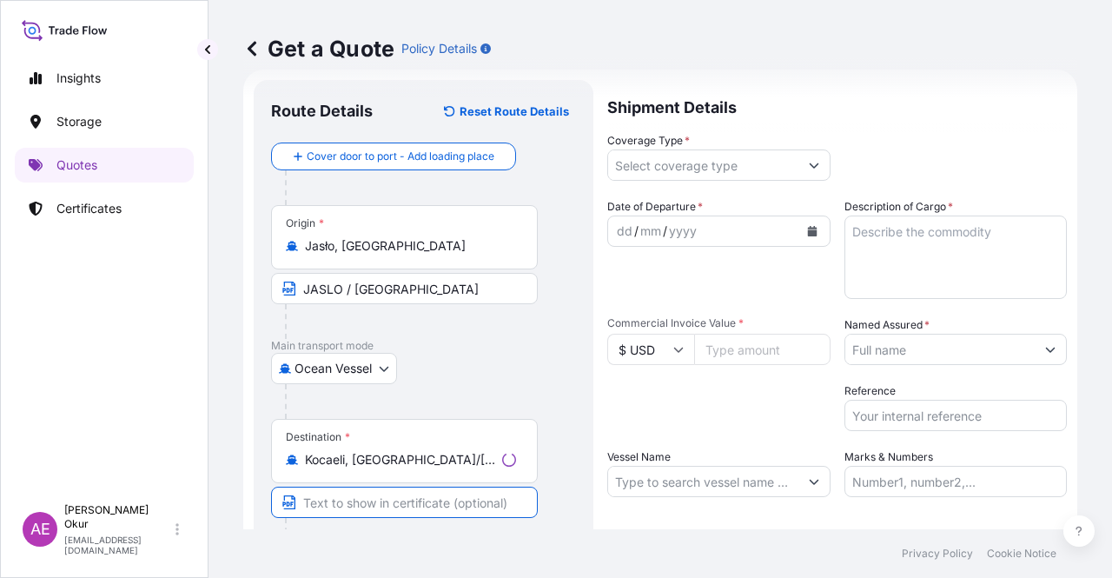
paste input "KOCAELI"
type input "KOCAELI / [GEOGRAPHIC_DATA]"
click at [689, 162] on input "Coverage Type *" at bounding box center [698, 164] width 193 height 31
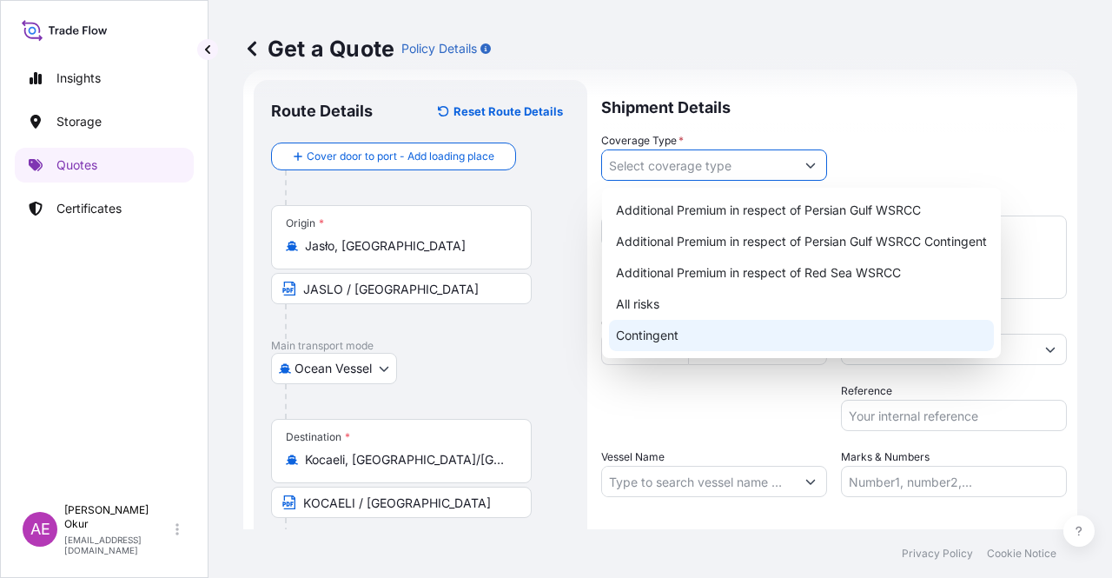
click at [665, 294] on div "All risks" at bounding box center [801, 303] width 385 height 31
type input "All risks"
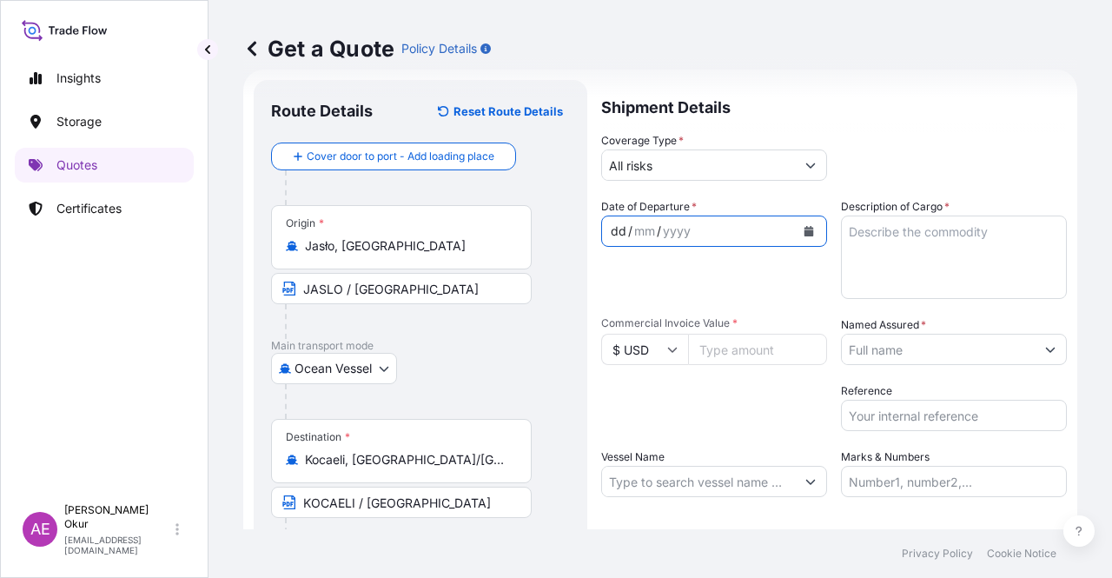
click at [617, 232] on div "dd" at bounding box center [618, 231] width 19 height 21
click at [898, 270] on textarea "Description of Cargo *" at bounding box center [954, 256] width 226 height 83
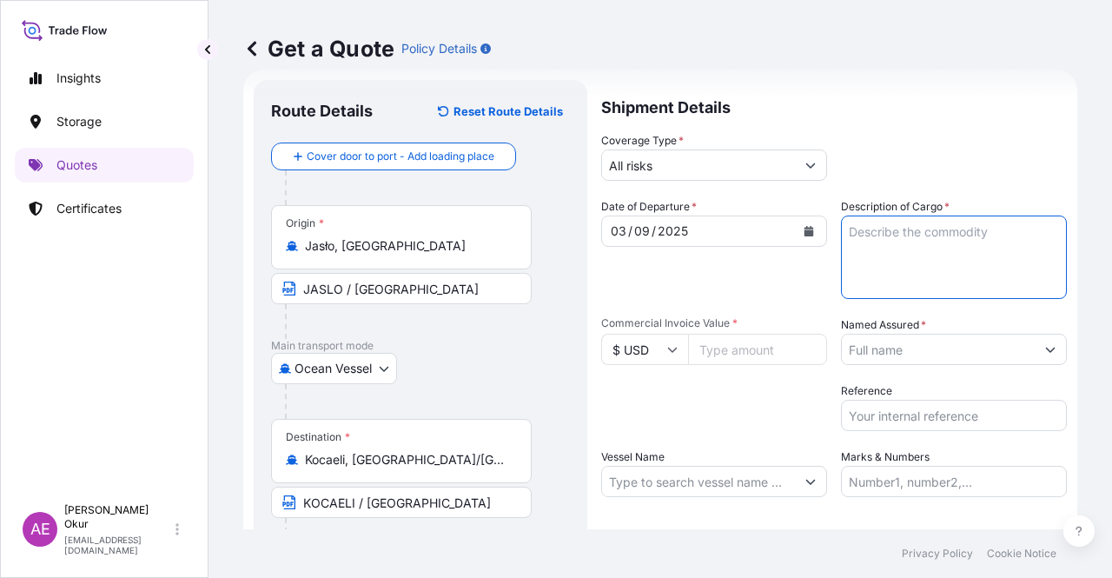
paste textarea "CORAX N 326"
type textarea "CORAX N 326"
click at [670, 355] on input "$ USD" at bounding box center [644, 349] width 87 height 31
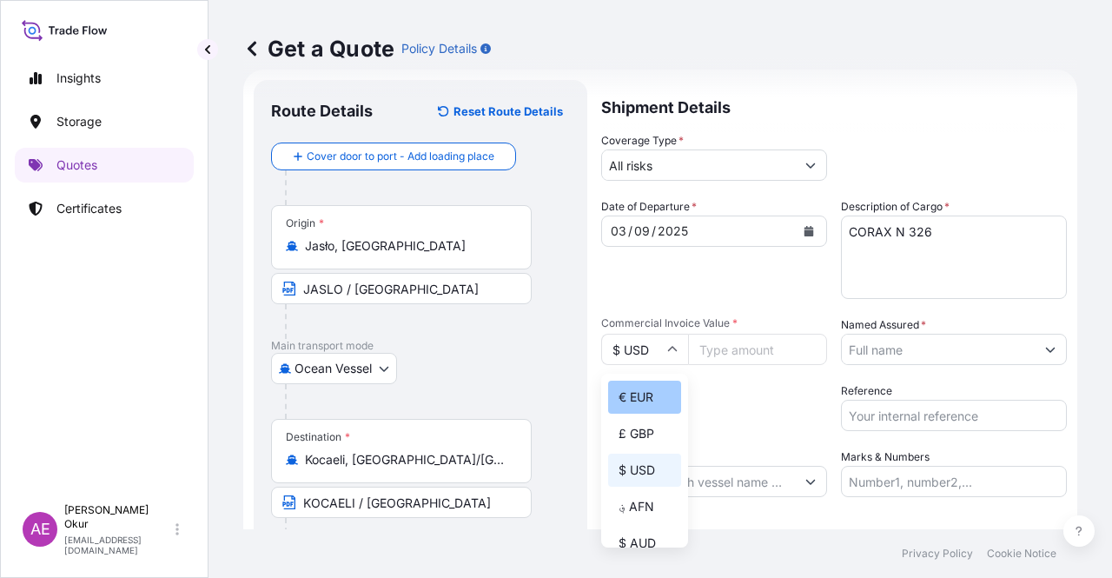
click at [655, 390] on div "€ EUR" at bounding box center [644, 396] width 73 height 33
type input "€ EUR"
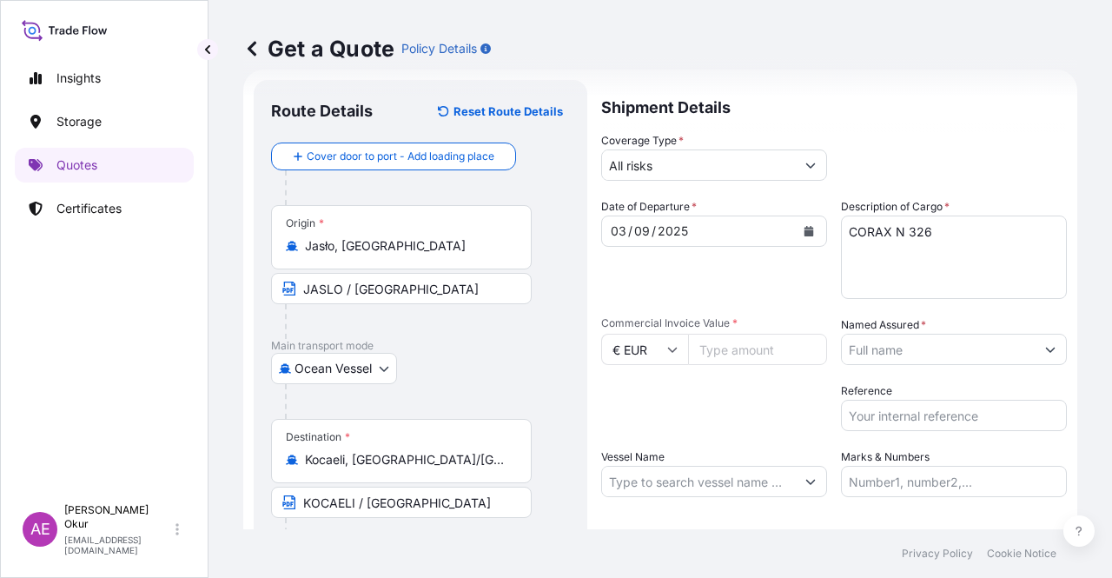
click at [762, 343] on input "Commercial Invoice Value *" at bounding box center [757, 349] width 139 height 31
type input "3190"
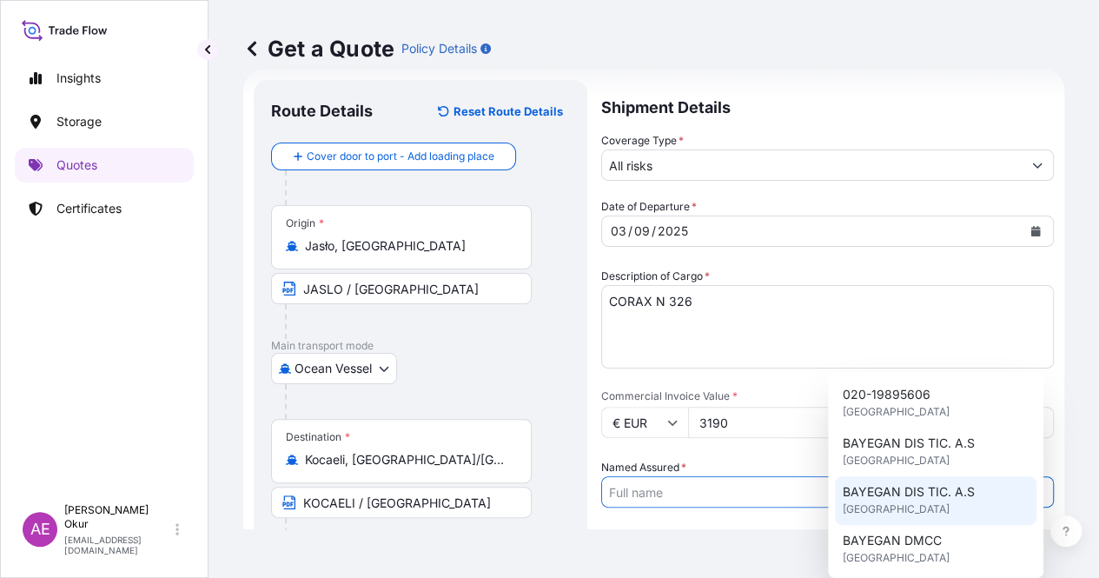
click at [913, 480] on div "BAYEGAN DIS TIC. A.S [GEOGRAPHIC_DATA]" at bounding box center [936, 500] width 202 height 49
type input "BAYEGAN DIS TIC. A.S"
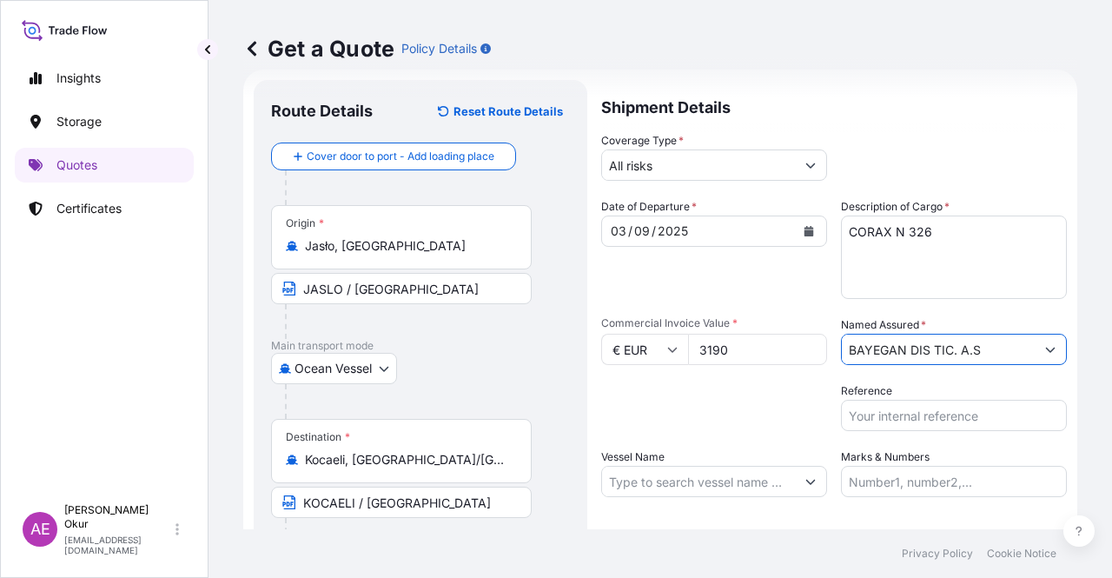
click at [383, 337] on div at bounding box center [408, 321] width 247 height 35
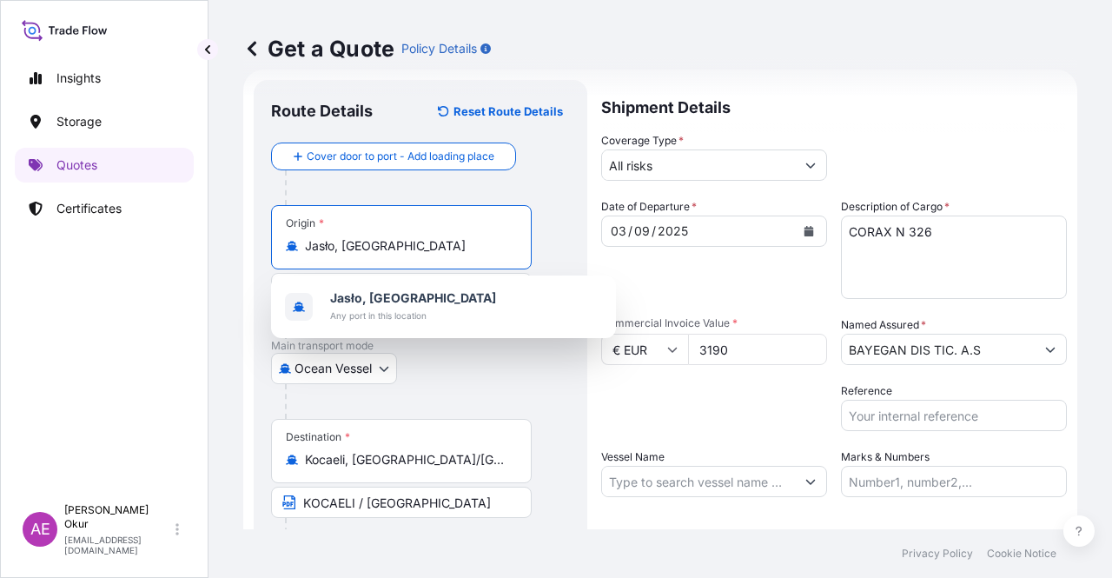
click at [395, 242] on input "Jasło, [GEOGRAPHIC_DATA]" at bounding box center [407, 245] width 205 height 17
drag, startPoint x: 338, startPoint y: 244, endPoint x: 259, endPoint y: 244, distance: 79.0
click at [259, 244] on div "Route Details Reset Route Details Cover door to port - Add loading place Place …" at bounding box center [421, 353] width 334 height 546
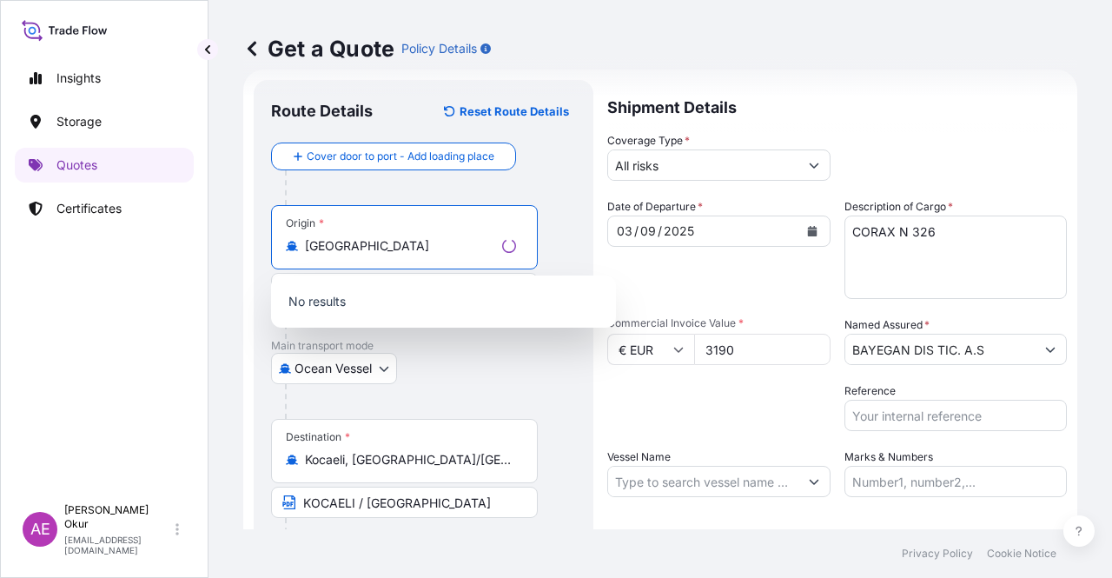
type input "Jasło, [GEOGRAPHIC_DATA]"
click at [511, 385] on div at bounding box center [430, 401] width 291 height 35
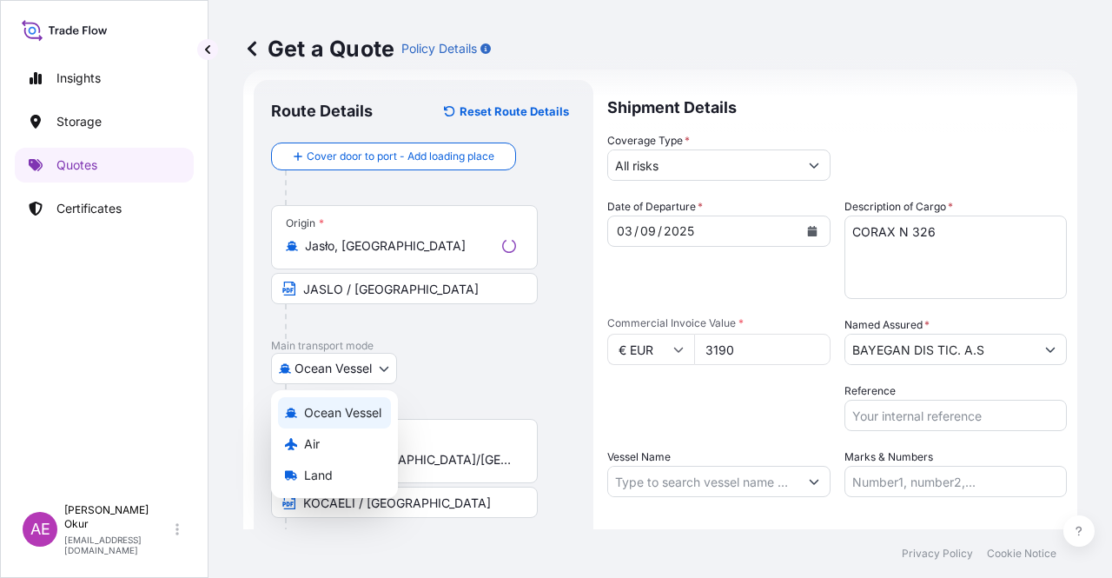
click at [318, 360] on body "14 options available. 1 option available. 0 options available. Insights Storage…" at bounding box center [556, 289] width 1112 height 578
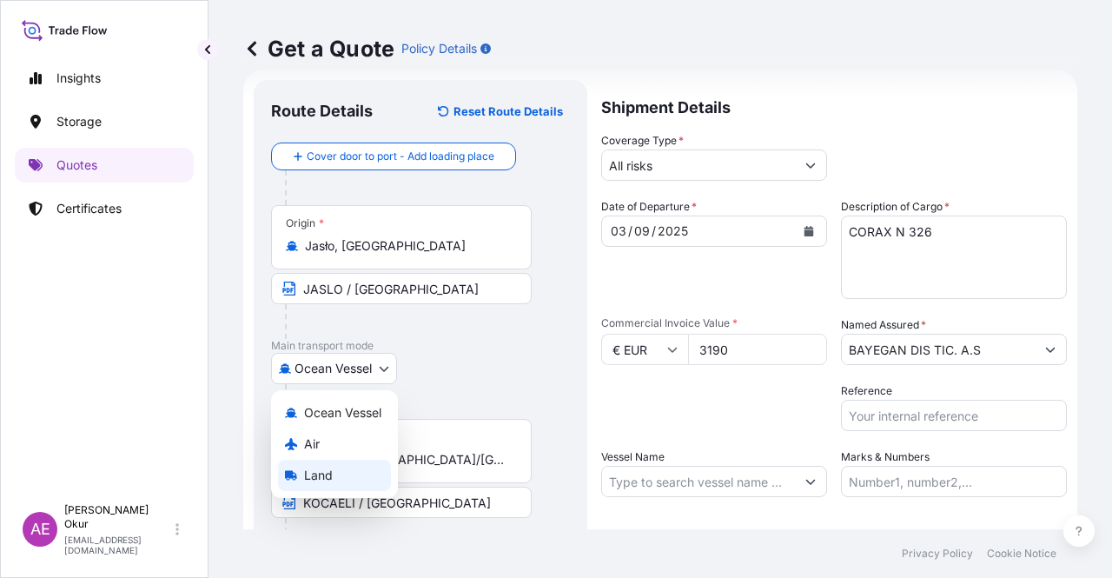
click at [331, 465] on div "Land" at bounding box center [334, 475] width 113 height 31
select select "Land"
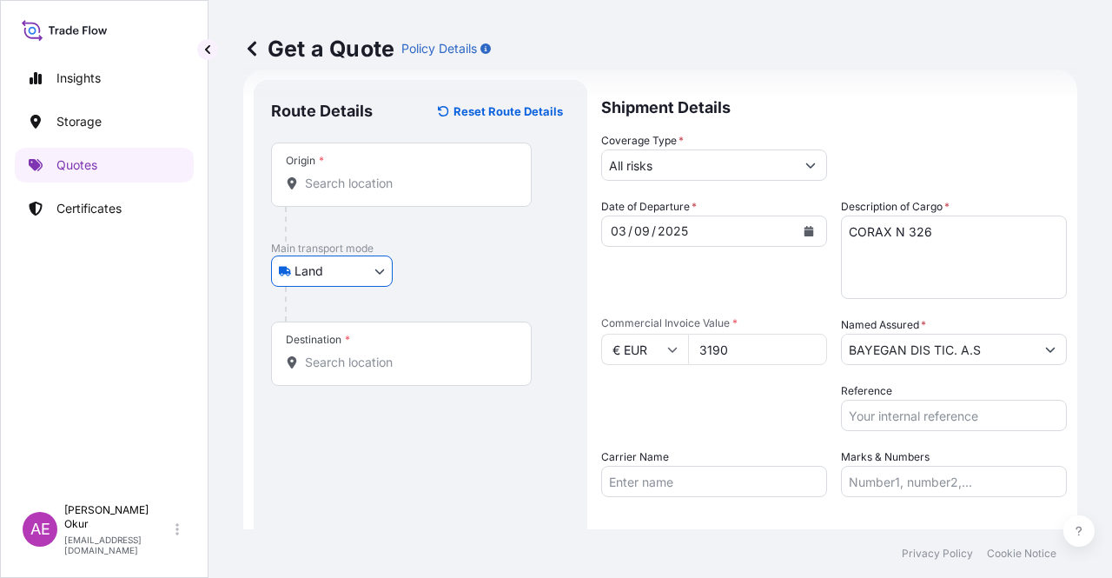
click at [384, 169] on div "Origin *" at bounding box center [401, 174] width 261 height 64
click at [384, 175] on input "Origin *" at bounding box center [407, 183] width 205 height 17
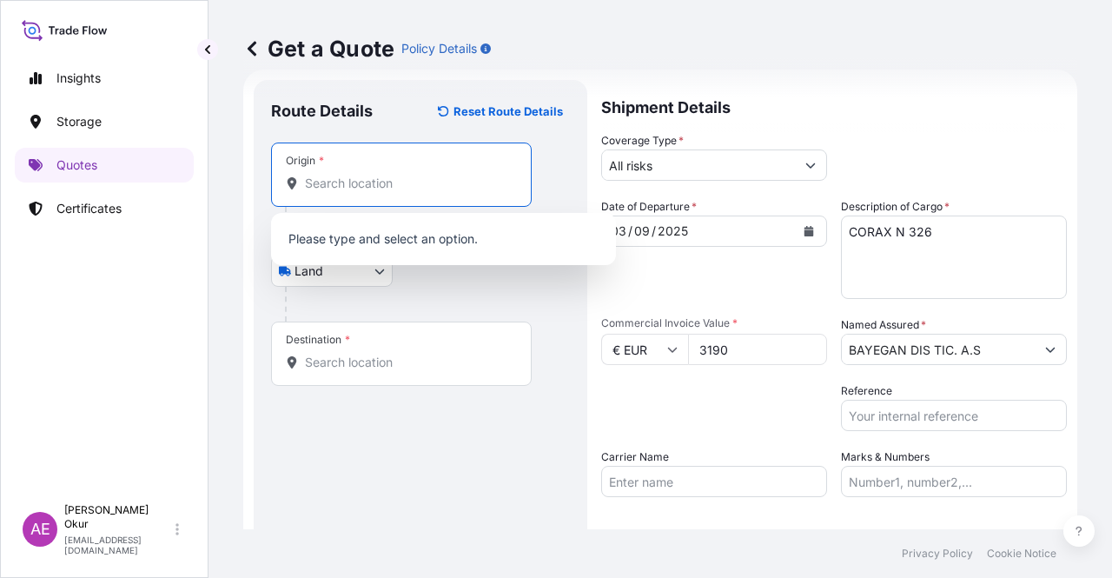
paste input "Jasło,"
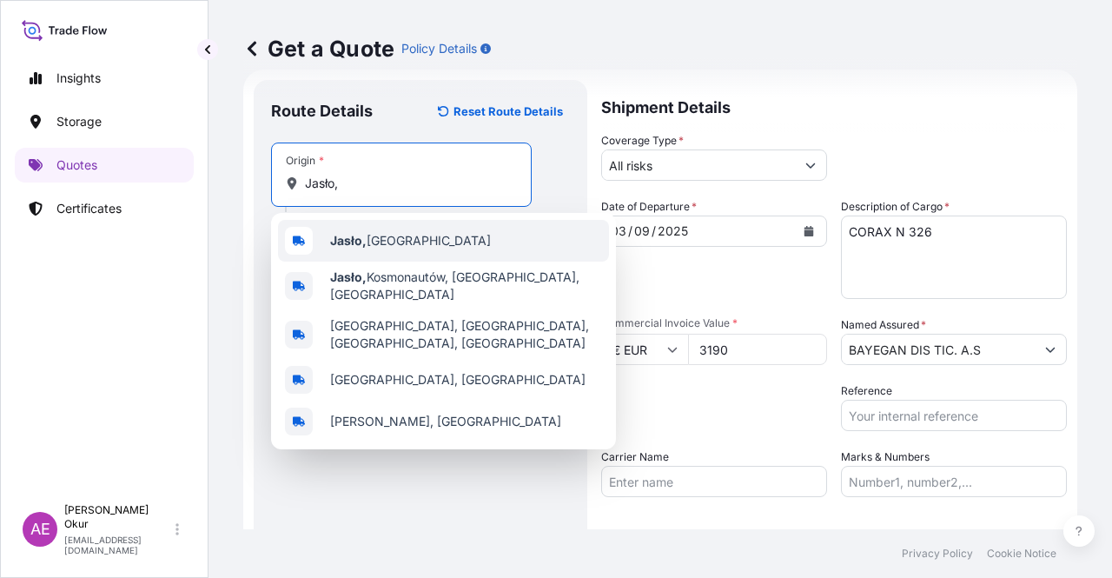
click at [401, 241] on span "Jasło, [GEOGRAPHIC_DATA]" at bounding box center [410, 240] width 161 height 17
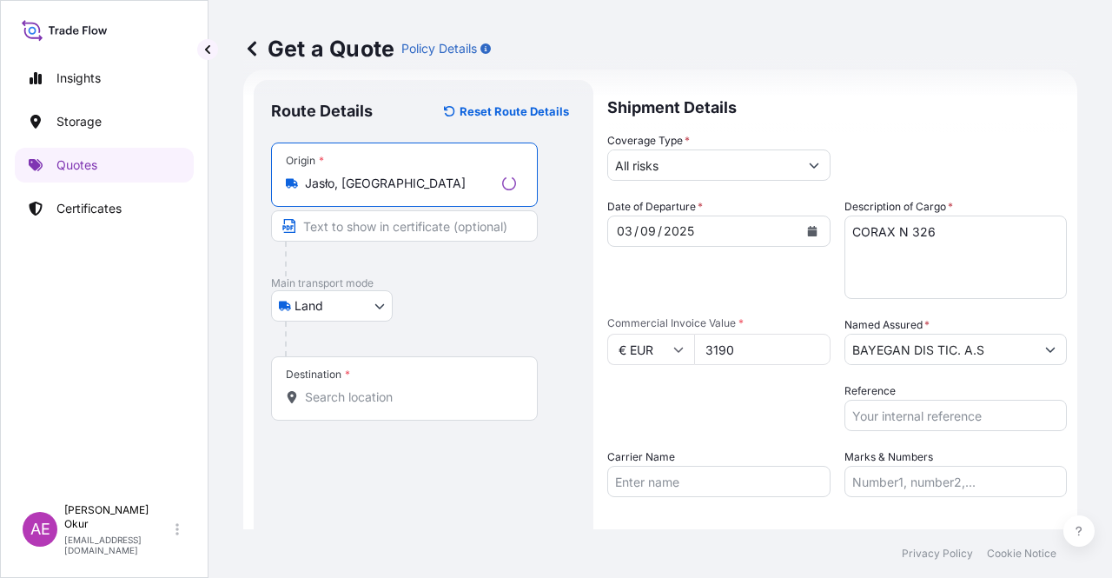
type input "Jasło, [GEOGRAPHIC_DATA]"
drag, startPoint x: 376, startPoint y: 228, endPoint x: 378, endPoint y: 239, distance: 10.6
click at [376, 228] on input "Text to appear on certificate" at bounding box center [404, 225] width 267 height 31
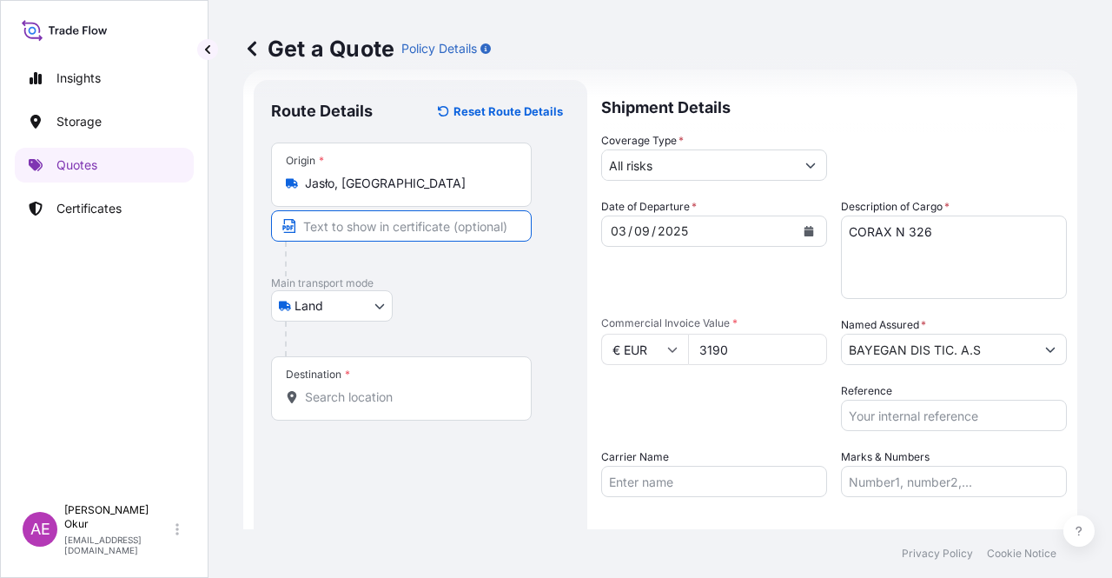
paste input "Jasło,"
click at [380, 220] on input "Jasło," at bounding box center [401, 225] width 261 height 31
drag, startPoint x: 384, startPoint y: 231, endPoint x: 94, endPoint y: 229, distance: 290.1
click at [169, 229] on div "Insights Storage Quotes Certificates AE Alp Eren Okur [EMAIL_ADDRESS][DOMAIN_NA…" at bounding box center [556, 289] width 1112 height 578
paste input "ASLO"
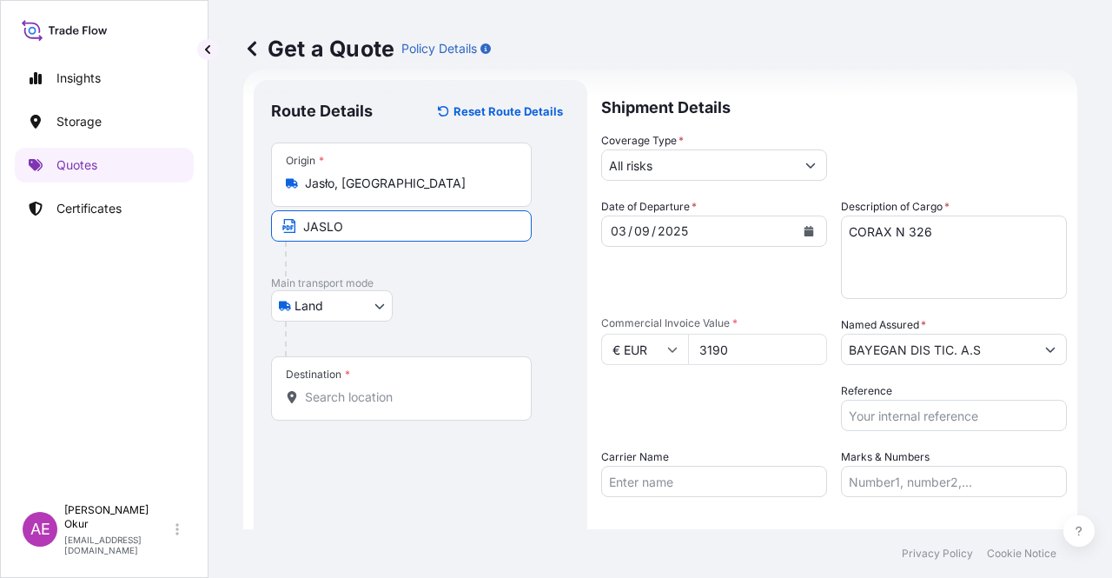
type input "JASLO / [GEOGRAPHIC_DATA]"
click at [314, 388] on input "Destination *" at bounding box center [407, 396] width 205 height 17
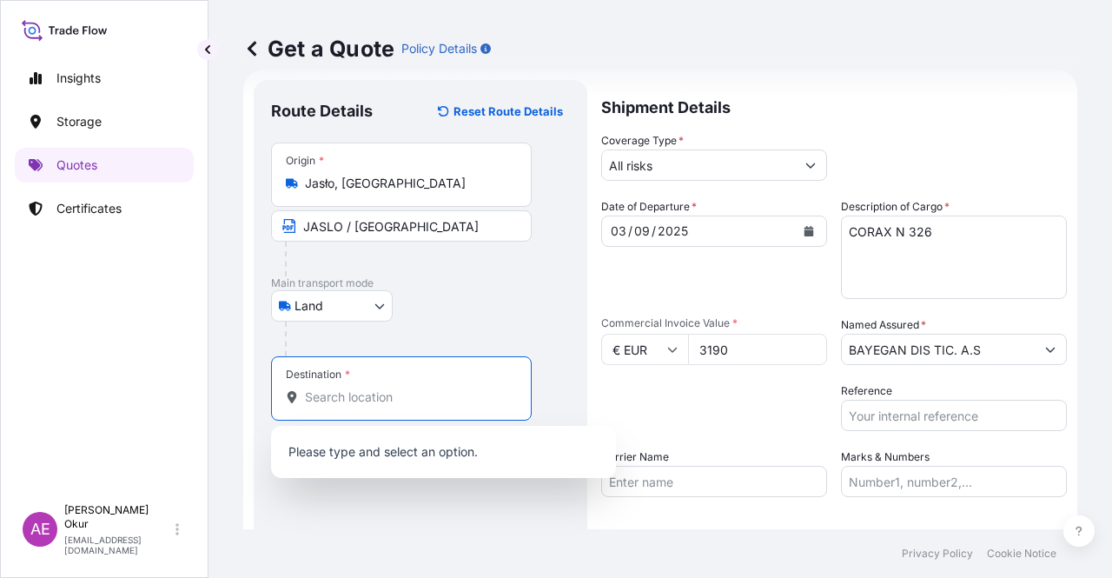
paste input "KOCAELI"
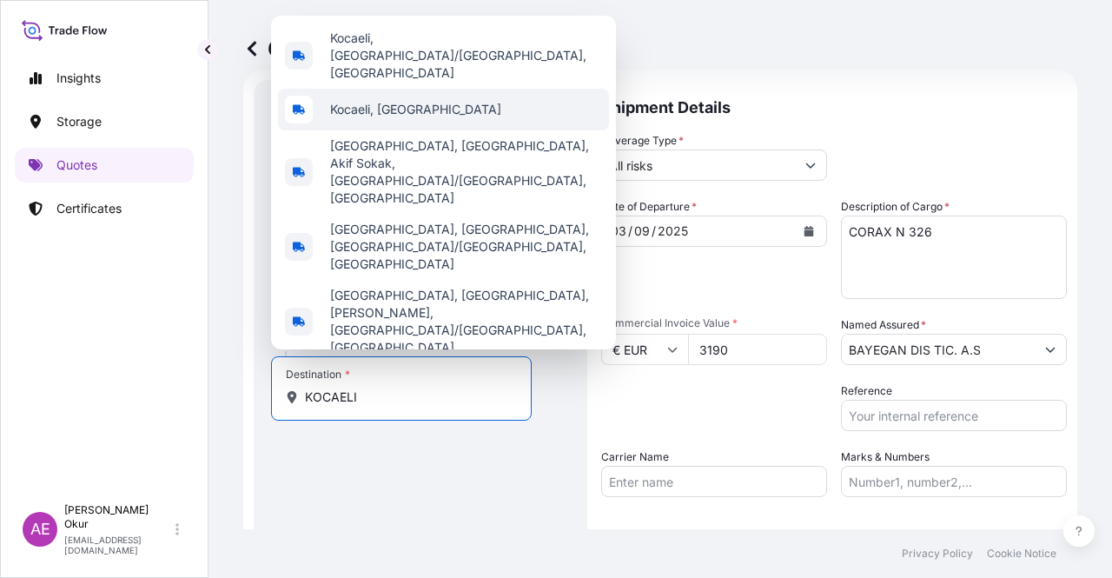
click at [401, 118] on span "Kocaeli, [GEOGRAPHIC_DATA]" at bounding box center [415, 109] width 171 height 17
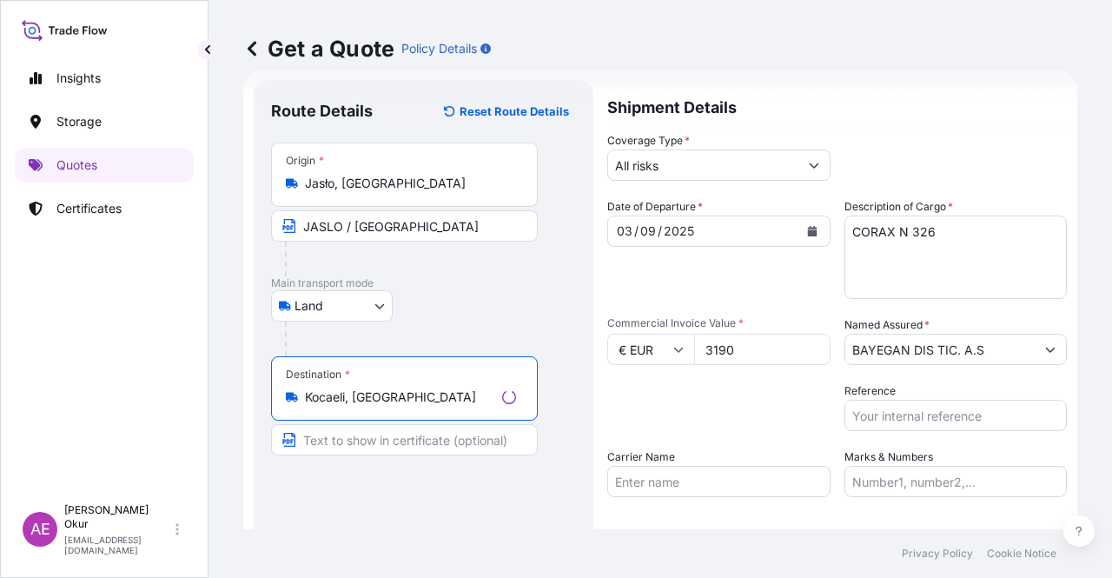
type input "Kocaeli, [GEOGRAPHIC_DATA]"
click at [348, 442] on input "Text to appear on certificate" at bounding box center [404, 439] width 267 height 31
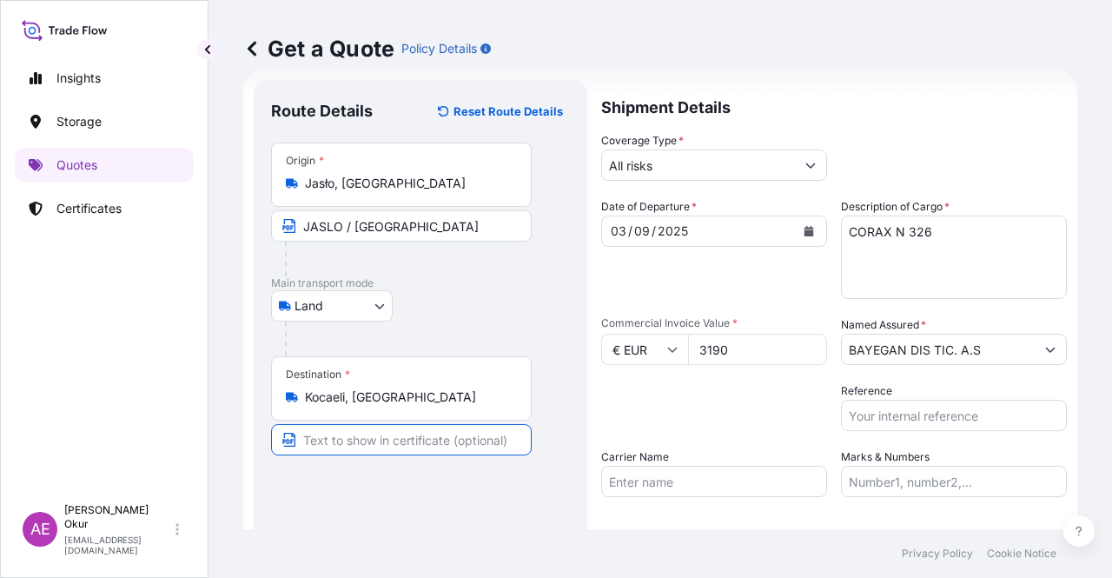
type input "KOCAELI / [GEOGRAPHIC_DATA]"
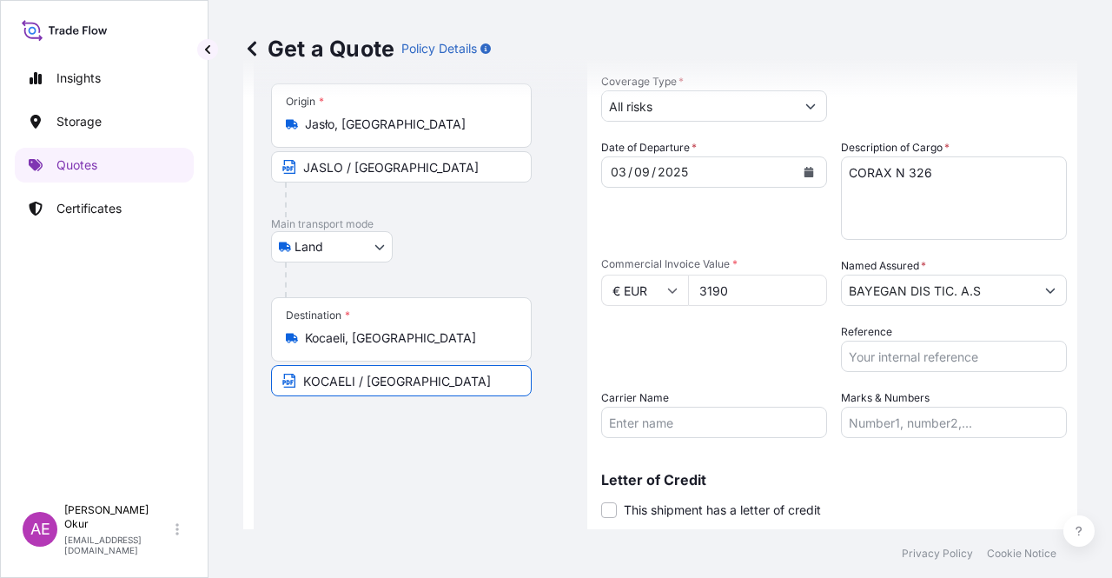
scroll to position [115, 0]
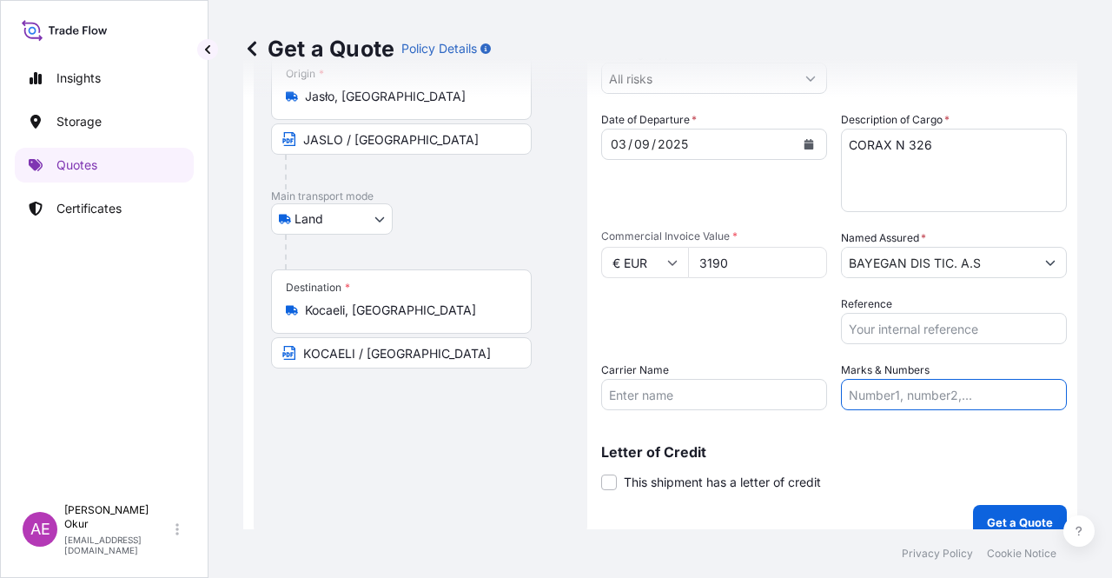
click at [901, 399] on input "Marks & Numbers" at bounding box center [954, 394] width 226 height 31
drag, startPoint x: 886, startPoint y: 391, endPoint x: 961, endPoint y: 395, distance: 74.8
click at [961, 395] on input "PO NO:25Y0163300 Quantity M/[PERSON_NAME]: 3.259,00 Premium: USD 105,35" at bounding box center [954, 394] width 226 height 31
paste input "B0125300"
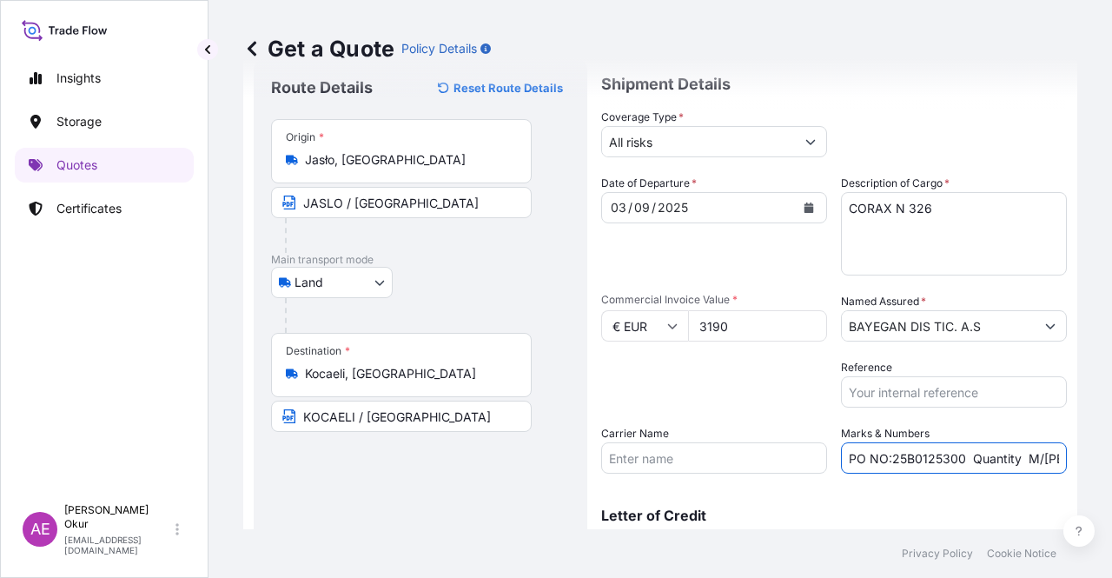
scroll to position [0, 0]
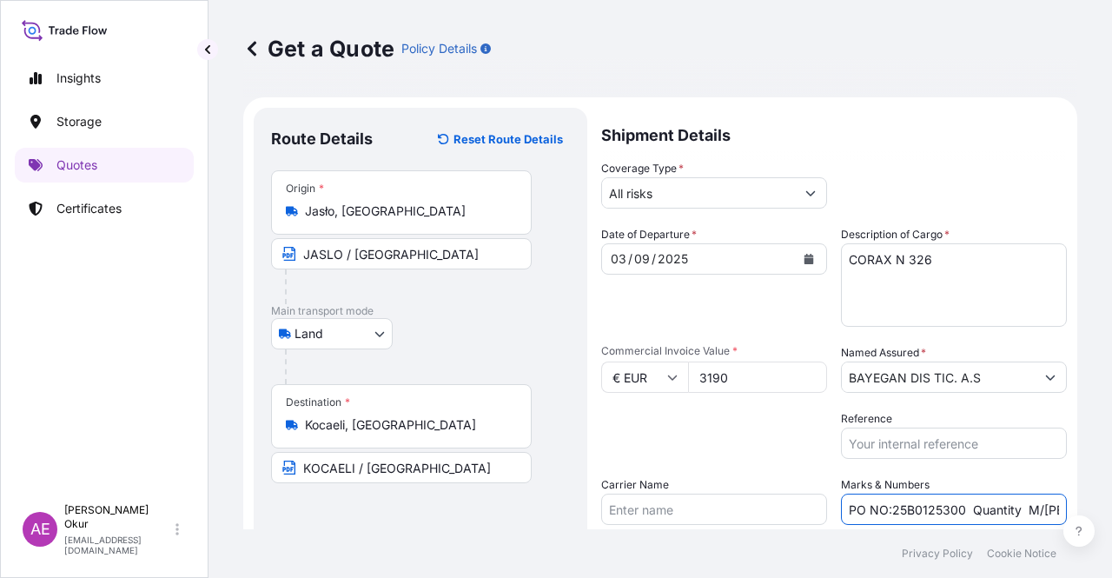
drag, startPoint x: 987, startPoint y: 506, endPoint x: 1032, endPoint y: 510, distance: 45.4
click at [1048, 508] on input "PO NO:25B0125300 Quantity M/[PERSON_NAME]: 3.259,00 Premium: USD 105,35" at bounding box center [954, 508] width 226 height 31
click at [960, 511] on input "PO NO:25B0125300 Quantity M/[PERSON_NAME]: 3.259,00 Premium: USD 105,35" at bounding box center [954, 508] width 226 height 31
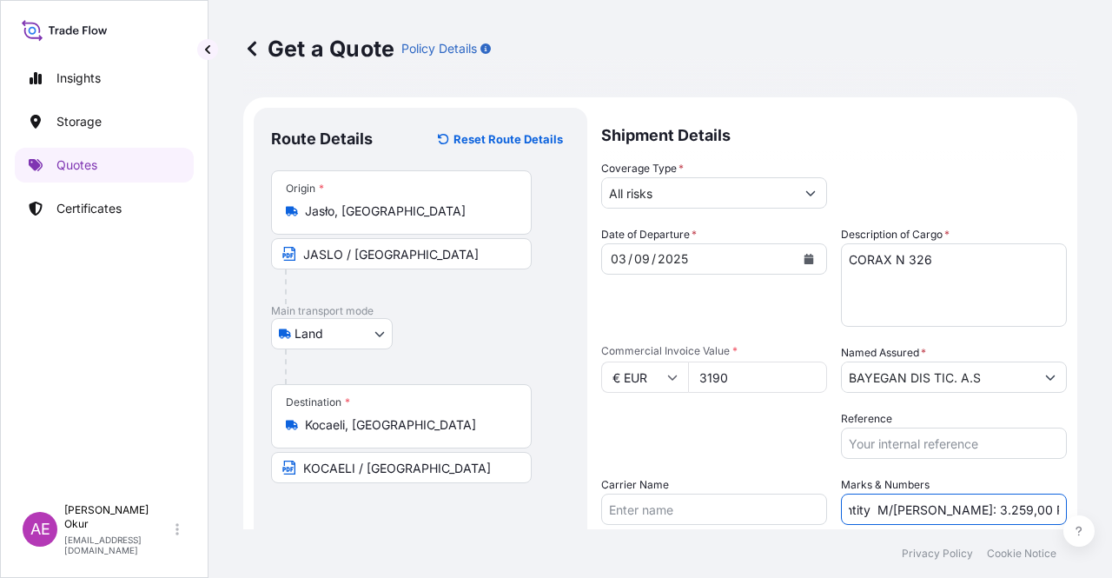
drag, startPoint x: 996, startPoint y: 510, endPoint x: 967, endPoint y: 512, distance: 29.6
click at [967, 512] on input "PO NO:25B0125300 Quantity M/[PERSON_NAME]: 3.259,00 Premium: USD 105,35" at bounding box center [954, 508] width 226 height 31
paste input "2,0"
drag, startPoint x: 1022, startPoint y: 510, endPoint x: 1111, endPoint y: 505, distance: 89.6
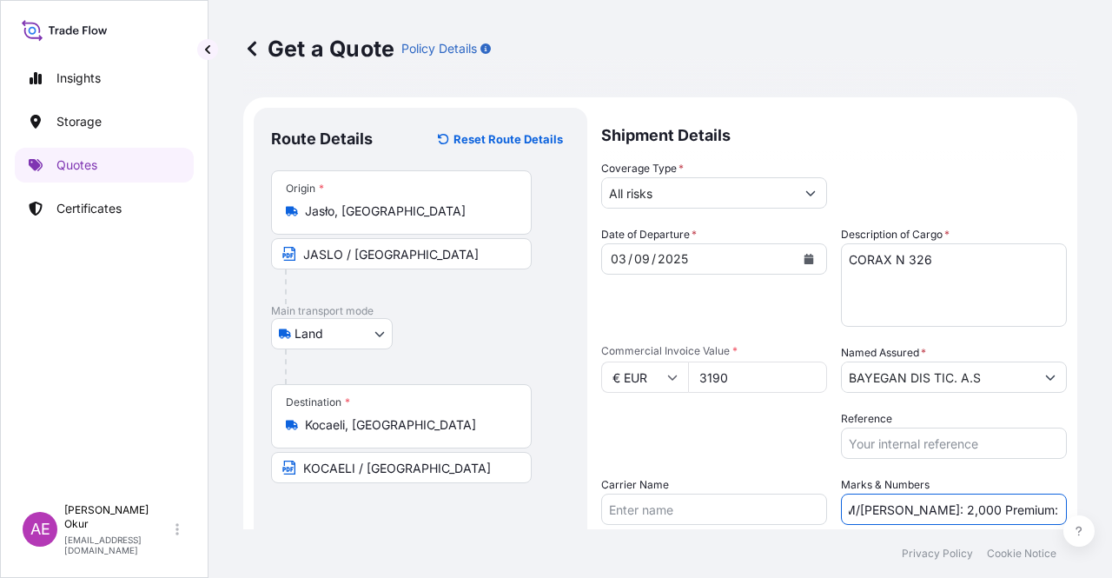
click at [1111, 505] on div "Get a Quote Policy Details Route Details Reset Route Details Place of loading R…" at bounding box center [659, 264] width 903 height 529
click at [1035, 506] on input "PO NO:25B0125300 Quantity M/[PERSON_NAME]: 2,000 Premium: USD 105,35" at bounding box center [954, 508] width 226 height 31
click at [1043, 506] on input "PO NO:25B0125300 Quantity M/[PERSON_NAME]: 2,000 Premium: USD 105,35" at bounding box center [954, 508] width 226 height 31
drag, startPoint x: 1047, startPoint y: 507, endPoint x: 1011, endPoint y: 512, distance: 35.9
click at [1011, 512] on input "PO NO:25B0125300 Quantity M/[PERSON_NAME]: 2,000 Premium: USD 105,35" at bounding box center [954, 508] width 226 height 31
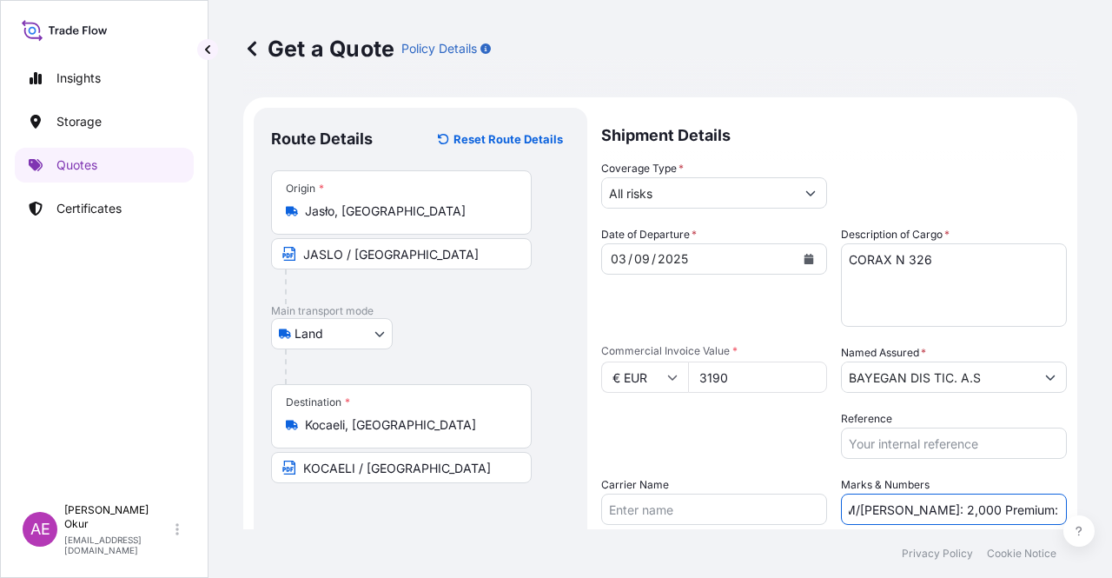
paste input "0"
drag, startPoint x: 1023, startPoint y: 507, endPoint x: 994, endPoint y: 507, distance: 29.5
click at [994, 507] on input "PO NO:25B0125300 Quantity M/[PERSON_NAME]: 2,000 Premium: USD 0,35" at bounding box center [954, 508] width 226 height 31
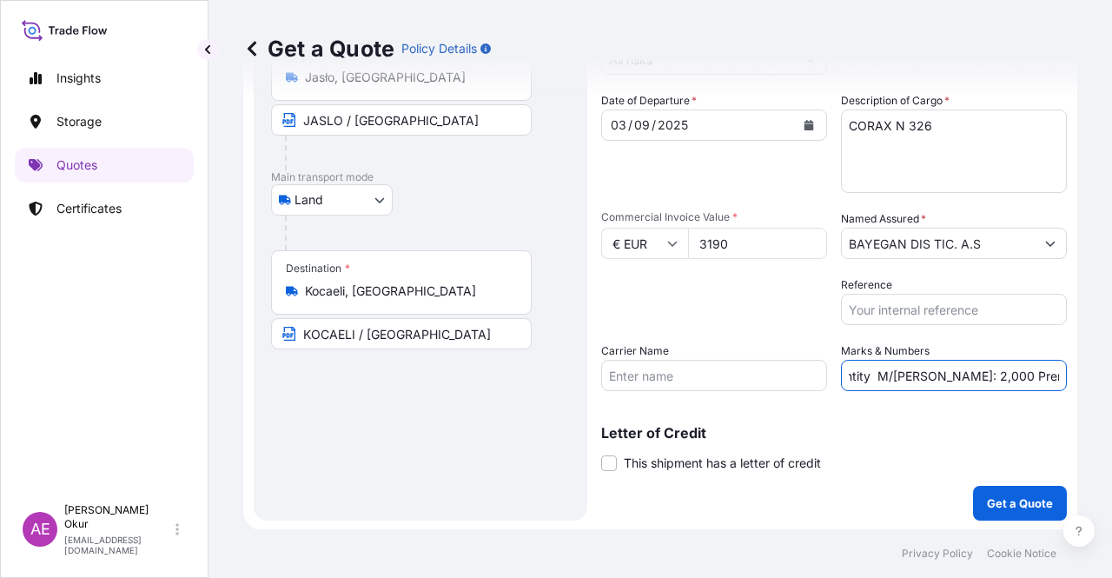
scroll to position [135, 0]
type input "PO NO:25B0125300 Quantity M/[PERSON_NAME]: 2,000 Premium: EUR 0,35"
click at [992, 510] on p "Get a Quote" at bounding box center [1020, 501] width 66 height 17
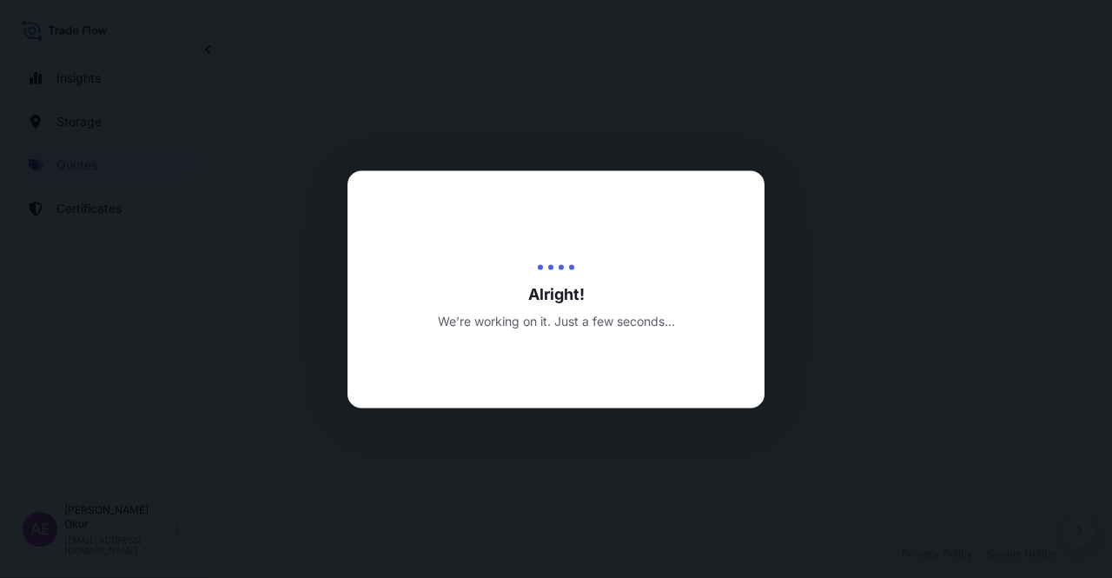
select select "Land"
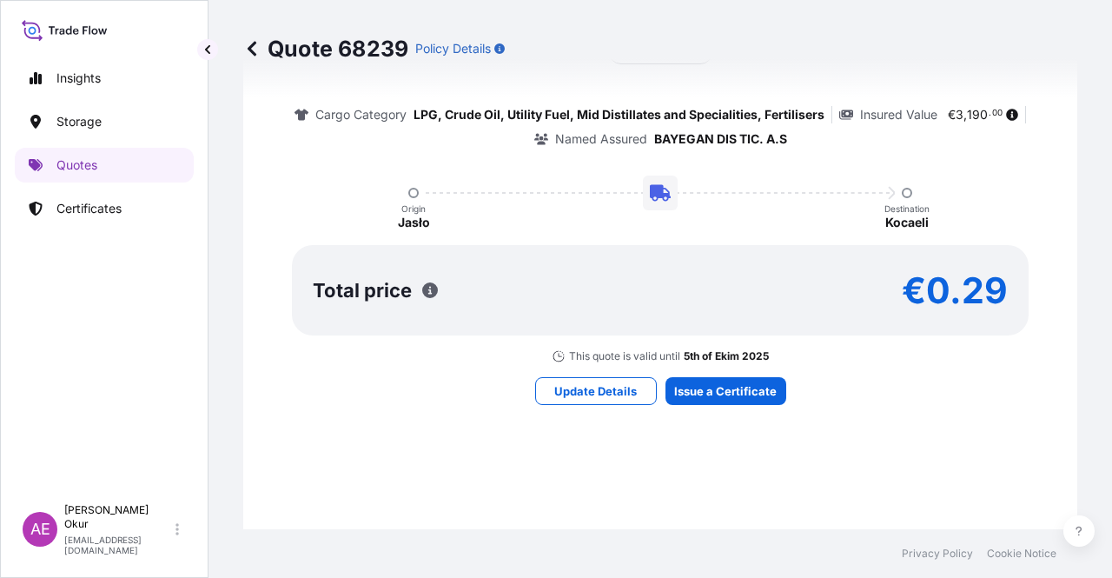
click at [778, 361] on div "Here's your insurance offer Primary Assured BGN Int Holding All risk coverage C…" at bounding box center [660, 162] width 785 height 401
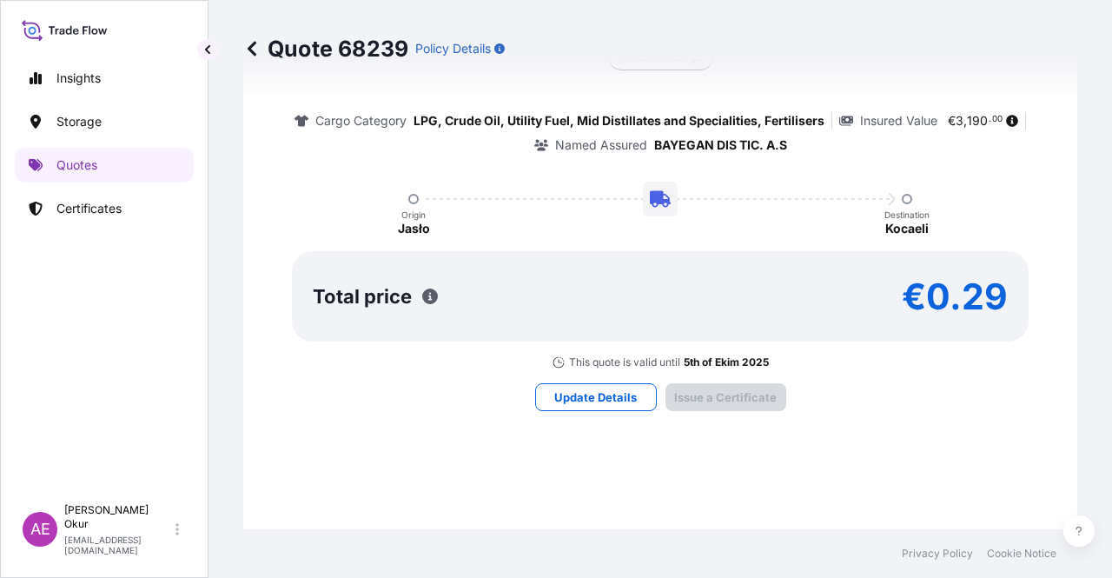
type input "[DATE]"
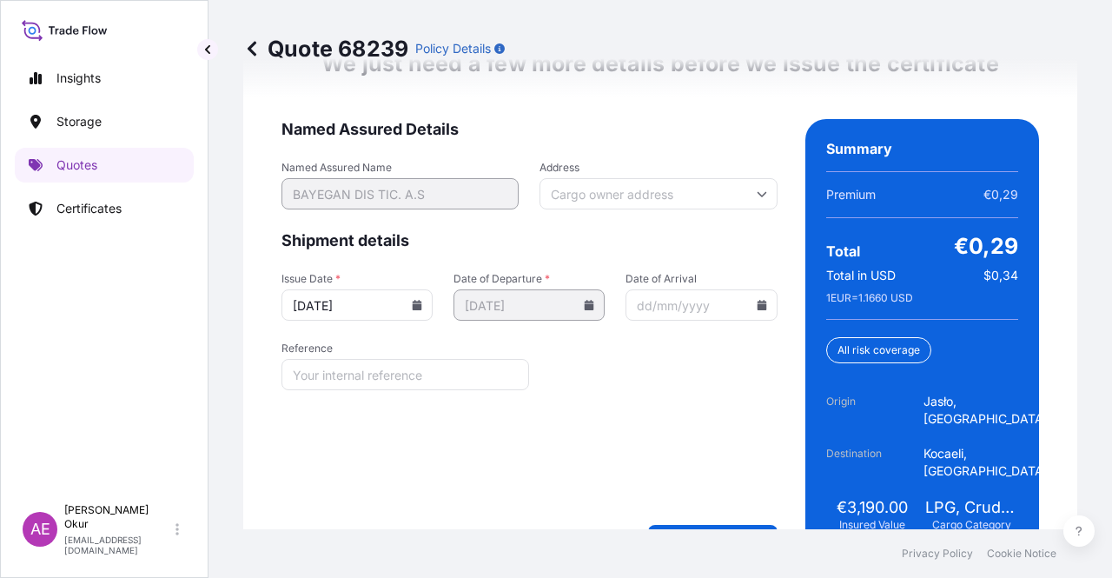
scroll to position [2311, 0]
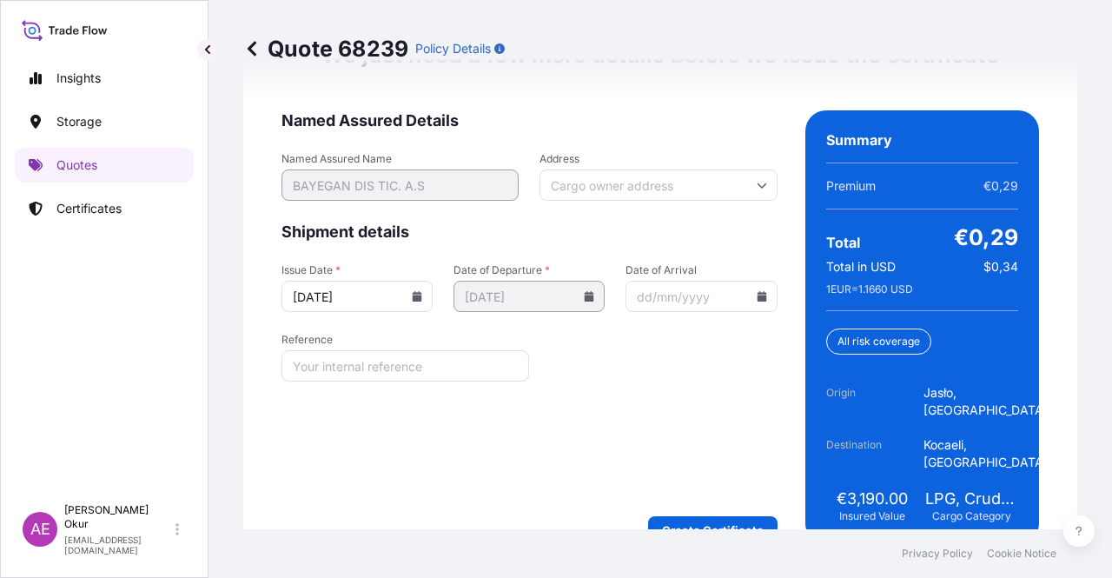
click at [657, 508] on div "We just need a few more details before we issue the certificate Named Assured D…" at bounding box center [660, 293] width 834 height 552
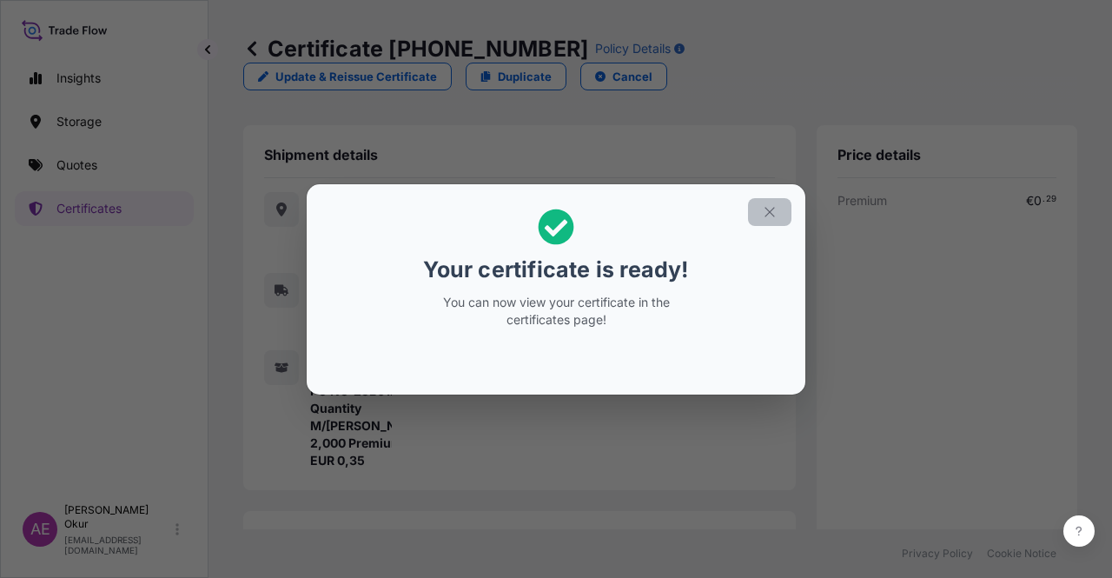
click at [764, 208] on icon "button" at bounding box center [770, 212] width 16 height 16
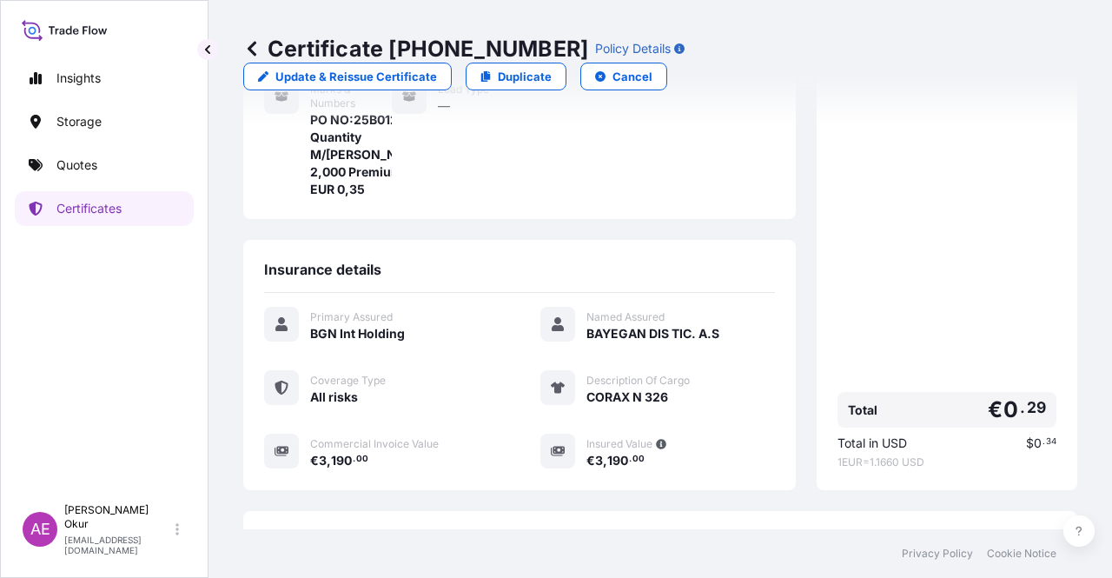
scroll to position [400, 0]
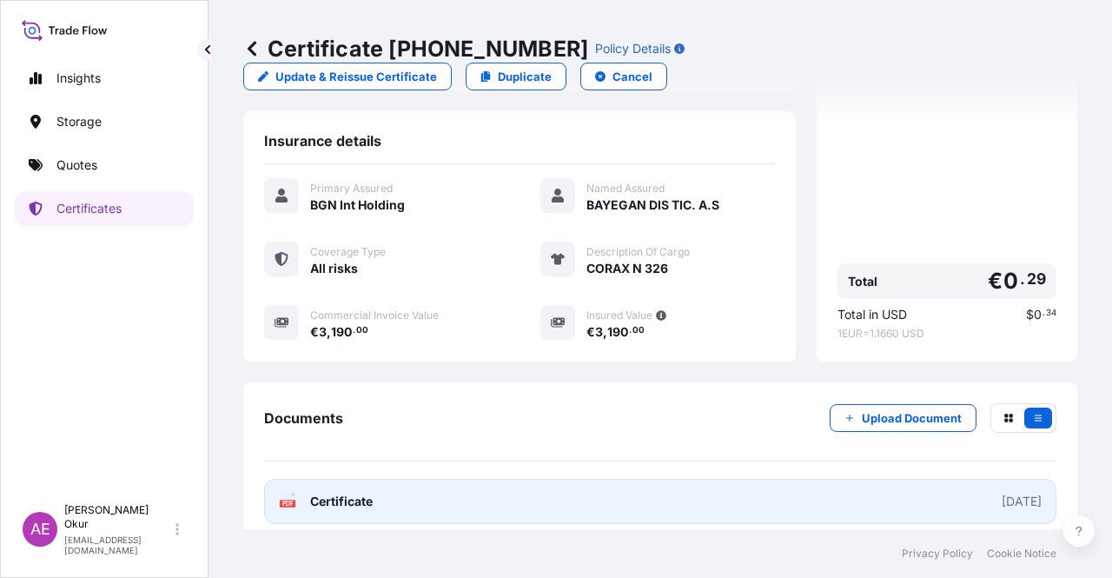
click at [350, 493] on span "Certificate" at bounding box center [341, 501] width 63 height 17
